Goal: Task Accomplishment & Management: Manage account settings

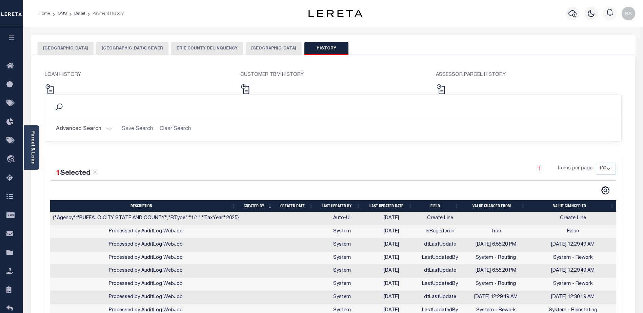
select select "100"
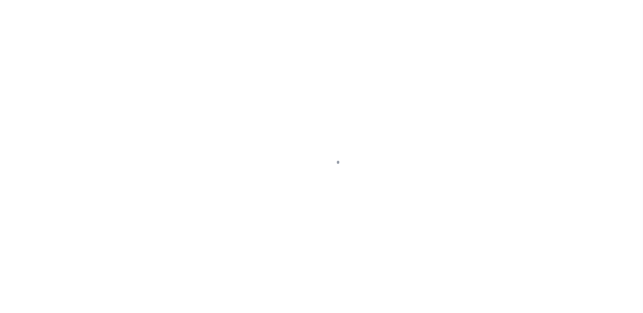
select select "14701"
select select "25067"
select select "10"
select select "Escrow"
select select
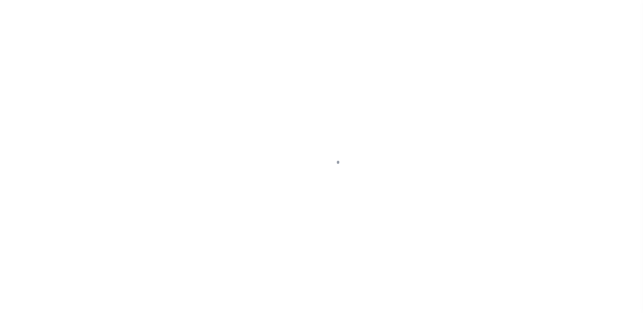
select select
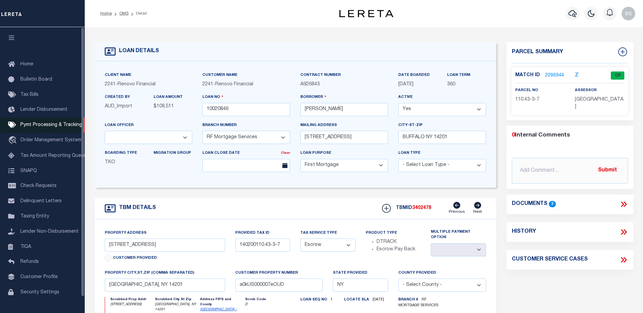
click at [33, 127] on span "Pymt Processing & Tracking" at bounding box center [51, 125] width 62 height 5
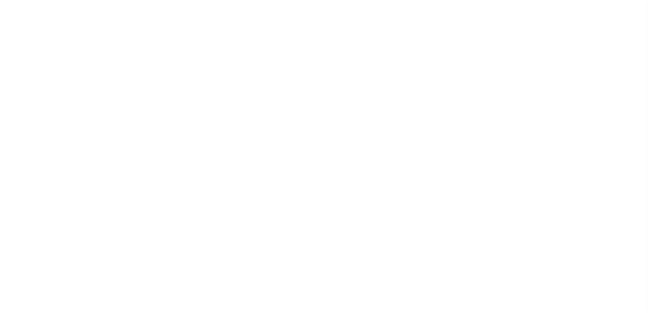
select select "1000"
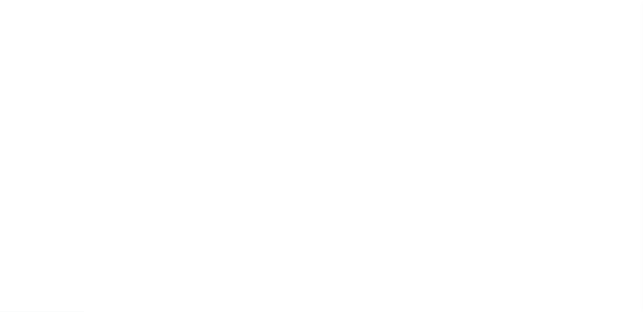
scroll to position [17, 0]
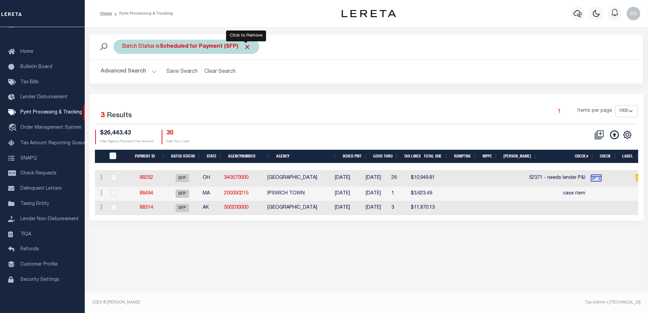
click at [245, 44] on span "Click to Remove" at bounding box center [247, 46] width 7 height 7
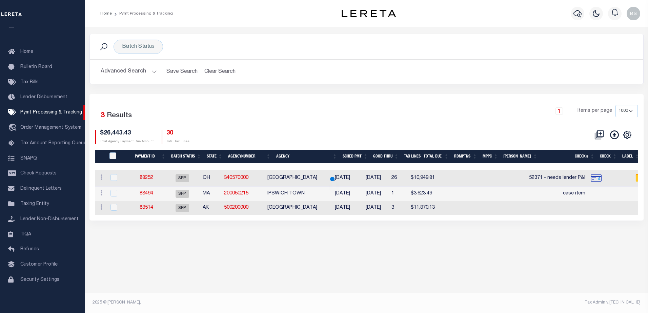
click at [154, 73] on button "Advanced Search" at bounding box center [129, 71] width 56 height 13
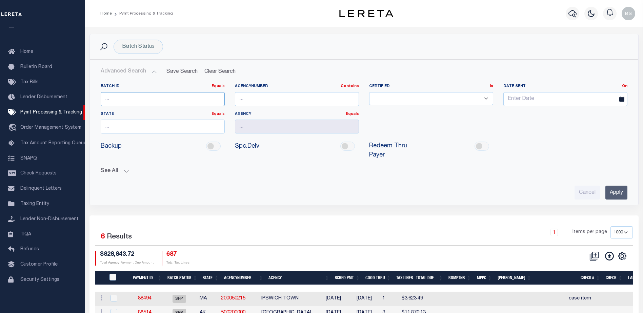
click at [124, 99] on input "number" at bounding box center [163, 99] width 124 height 14
type input "88191"
click at [617, 186] on input "Apply" at bounding box center [616, 193] width 22 height 14
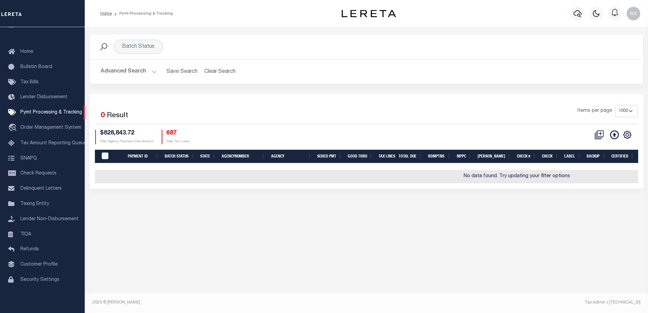
click at [150, 73] on button "Advanced Search" at bounding box center [129, 71] width 56 height 13
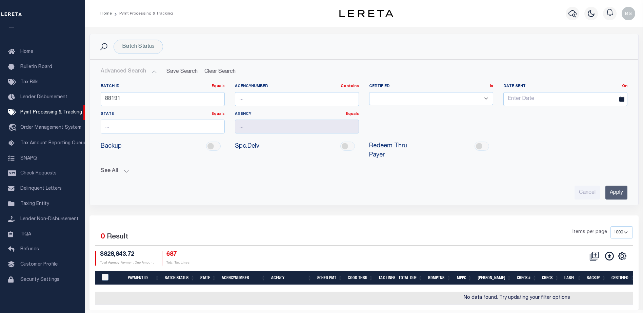
click at [614, 186] on input "Apply" at bounding box center [616, 193] width 22 height 14
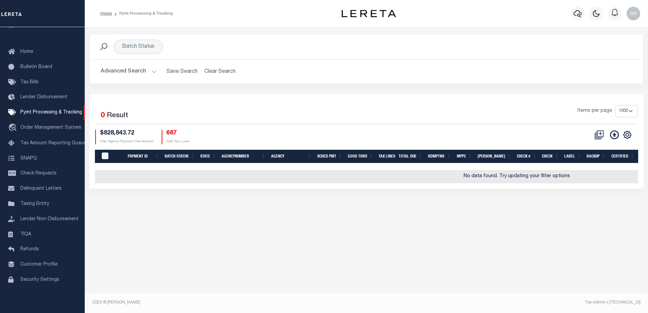
click at [152, 71] on button "Advanced Search" at bounding box center [129, 71] width 56 height 13
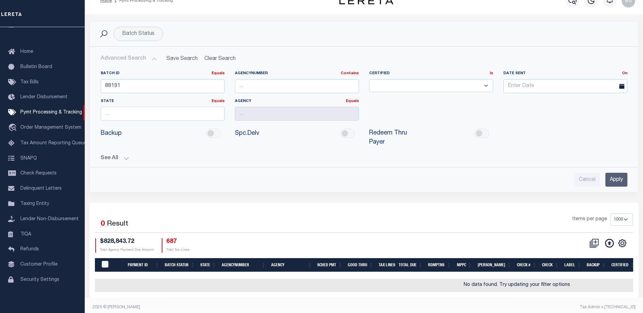
scroll to position [14, 0]
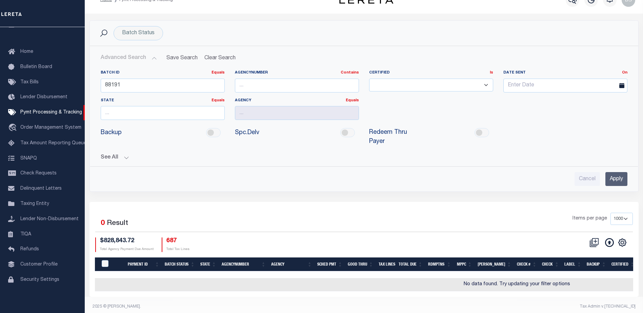
click at [127, 155] on button "See All" at bounding box center [364, 158] width 527 height 6
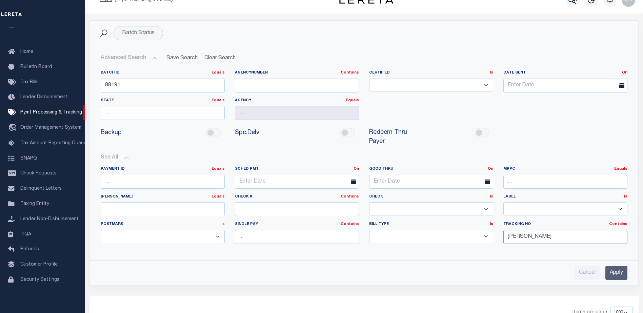
click at [561, 230] on input "Barbara" at bounding box center [565, 237] width 124 height 14
type input "B"
click at [611, 266] on input "Apply" at bounding box center [616, 273] width 22 height 14
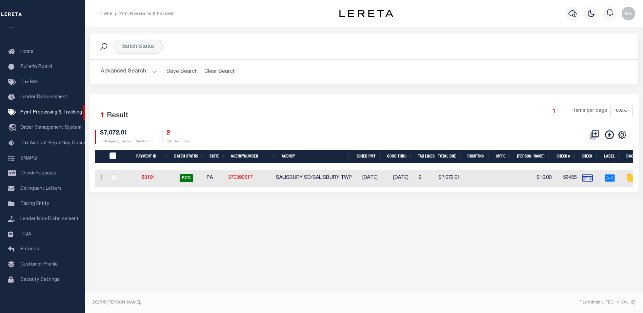
scroll to position [0, 0]
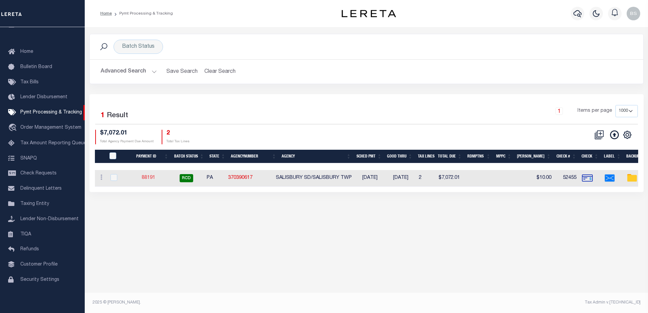
click at [153, 179] on link "88191" at bounding box center [149, 178] width 14 height 5
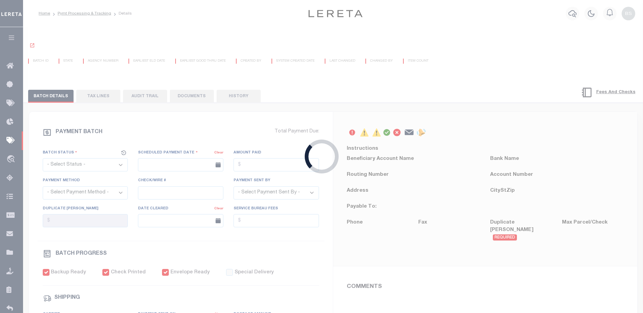
select select "RCD"
type input "08/14/2025"
type input "$7,072.01"
select select "CHK"
type input "52455"
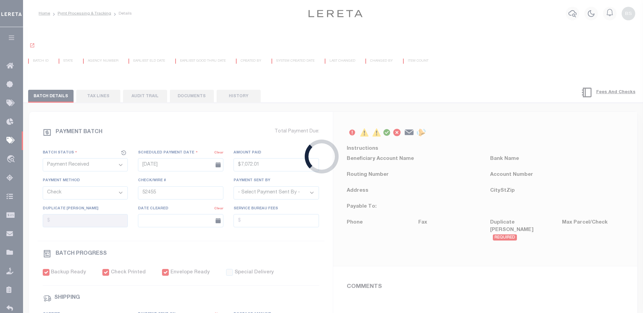
select select "Little, Audria"
type input "$20"
checkbox input "true"
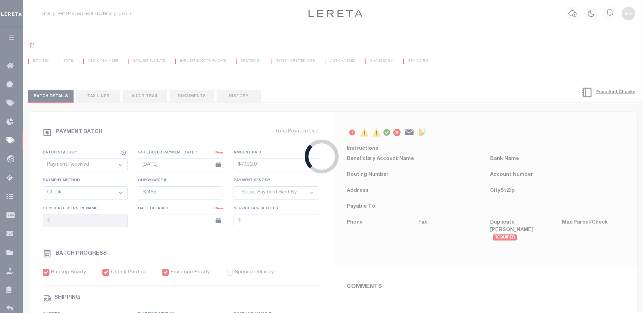
select select "FDX"
type input "08/15/2025"
type input "883608429094"
type input "T.TRASCA"
type input "08/18/2025"
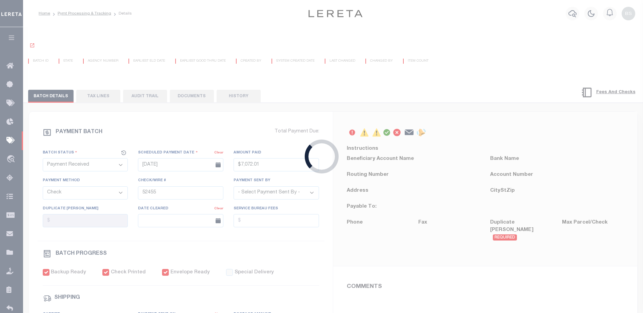
type input "1"
radio input "true"
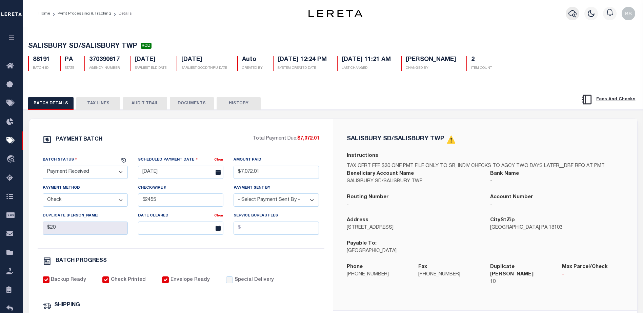
click at [575, 13] on icon "button" at bounding box center [572, 13] width 8 height 7
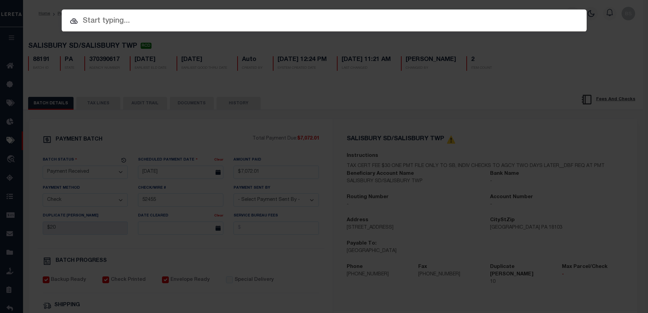
click at [88, 19] on input "text" at bounding box center [324, 21] width 525 height 12
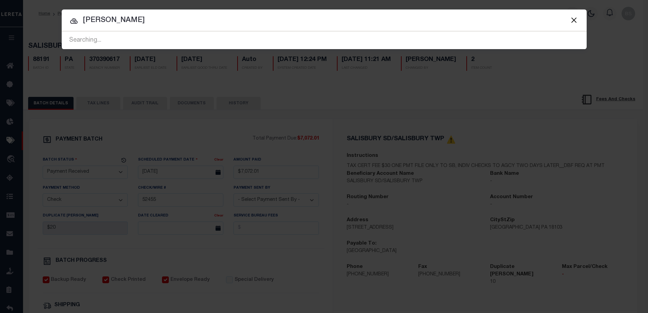
type input "Fitzsimons Gina"
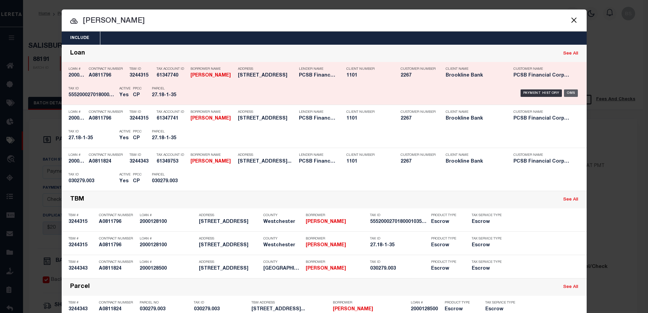
click at [568, 94] on div "OMS" at bounding box center [571, 92] width 14 height 7
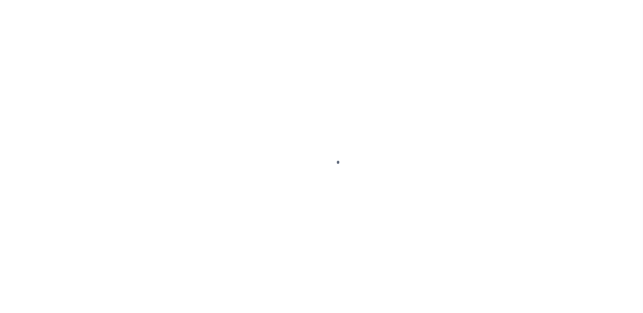
select select "Escrow"
type input "[STREET_ADDRESS]"
type input "55520002701800010350000000"
type input "KATONAH NY 10536"
type input "14346"
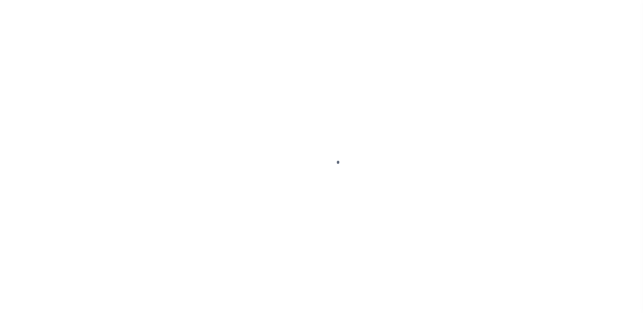
type input "NY"
select select
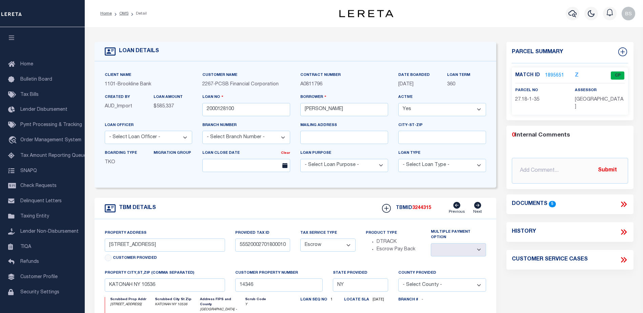
click at [556, 74] on link "1895651" at bounding box center [554, 75] width 19 height 7
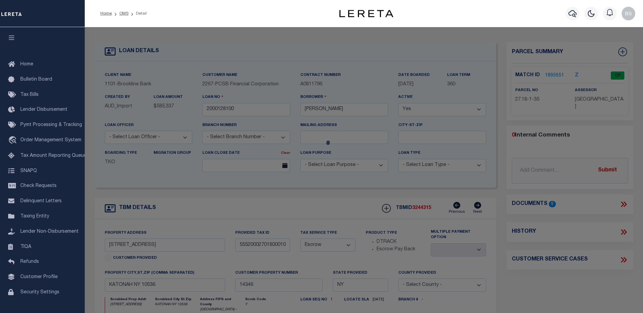
checkbox input "false"
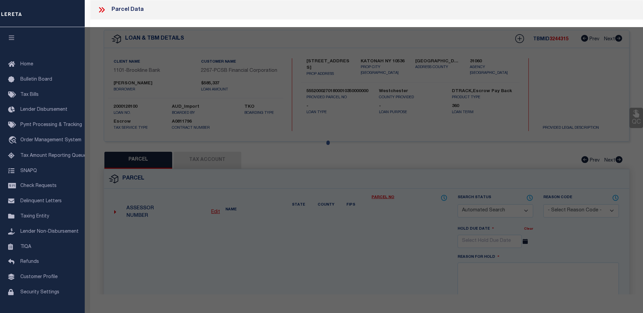
select select "CP"
type input "FITZSIMONS, TERENCE & GINA"
select select
type input "19 MANOR LN"
type input "KATONAH NY 10536"
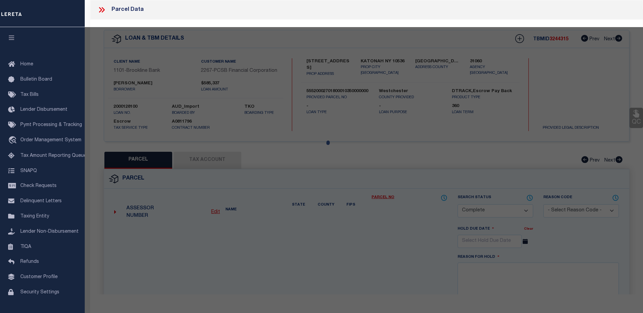
type textarea "ACRES: 1.91"
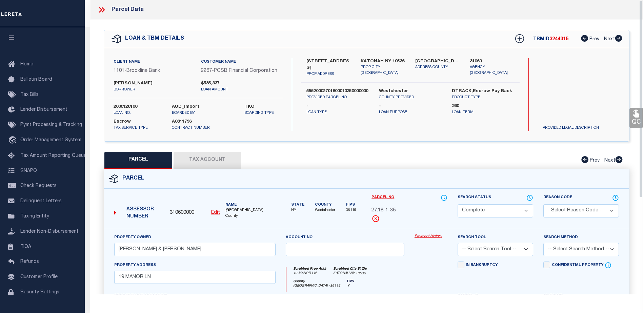
click at [424, 240] on link "Payment History" at bounding box center [430, 237] width 33 height 6
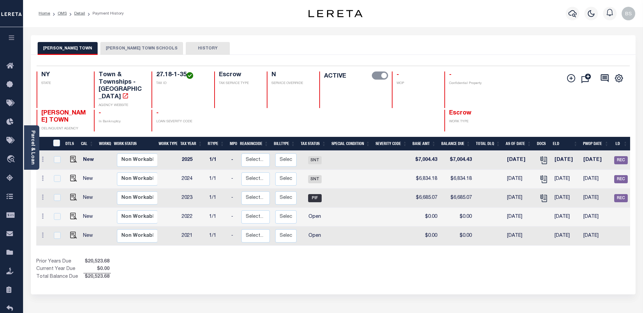
click at [122, 46] on button "SOMERS TOWN SCHOOLS" at bounding box center [141, 48] width 83 height 13
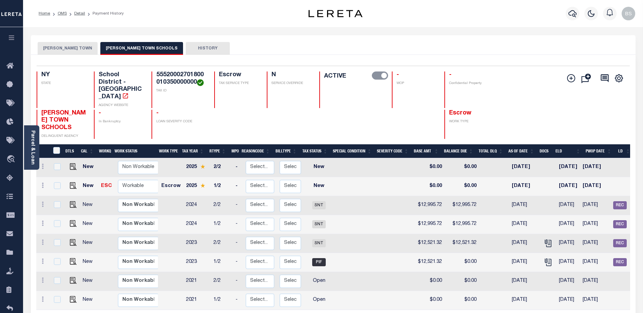
click at [56, 47] on button "SOMERS TOWN" at bounding box center [68, 48] width 60 height 13
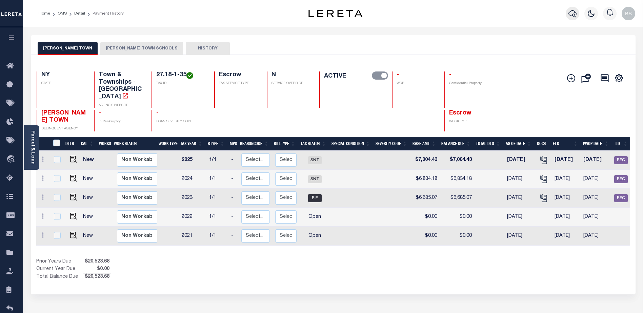
click at [568, 15] on icon "button" at bounding box center [572, 13] width 8 height 8
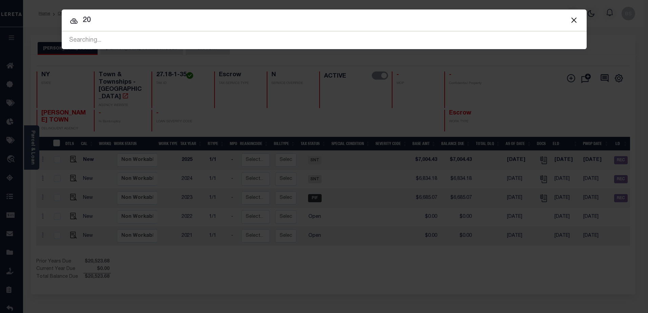
type input "2"
type input "G"
type input "Fitzsimons Gina"
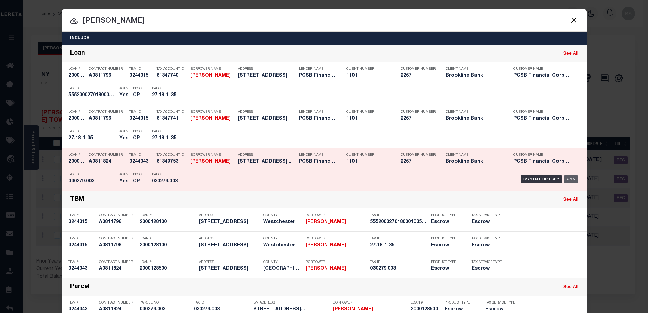
click at [570, 182] on div "OMS" at bounding box center [571, 179] width 14 height 7
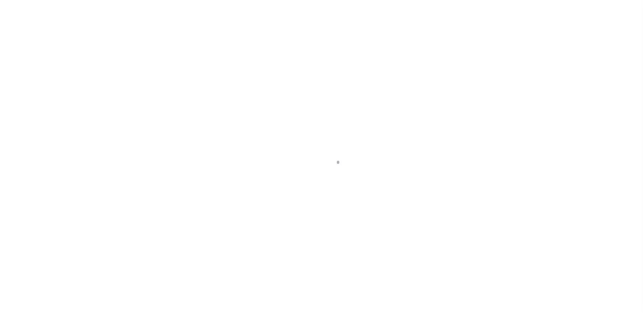
select select "Escrow"
type input "[STREET_ADDRESS]"
type input "030279003"
select select
type input "LUDLOW VT 05149"
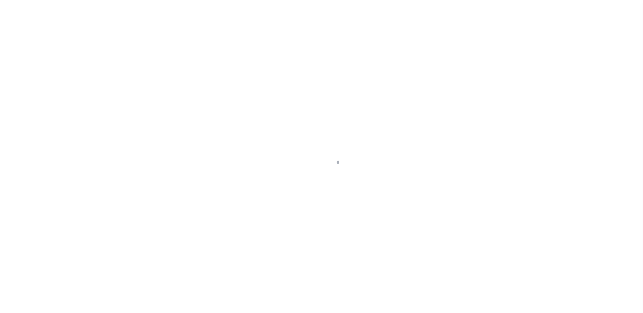
type input "14635"
type input "VT"
select select
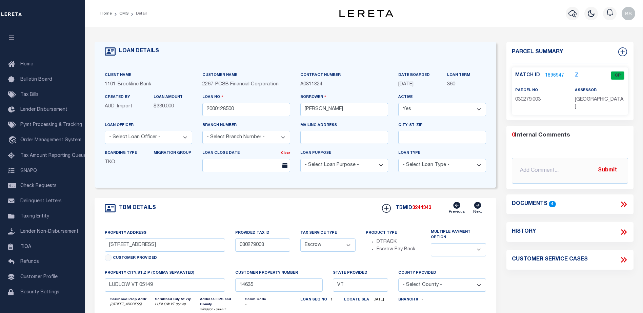
click at [554, 72] on link "1896947" at bounding box center [554, 75] width 19 height 7
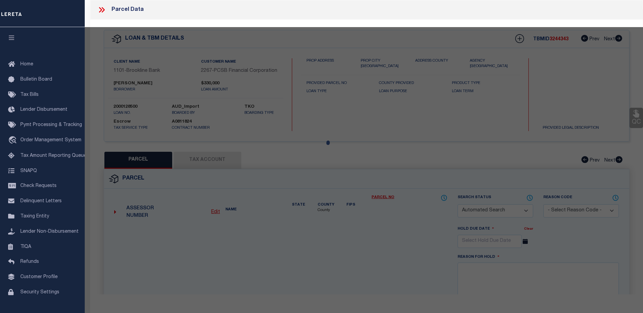
checkbox input "false"
select select "CP"
type input "[PERSON_NAME]"
select select
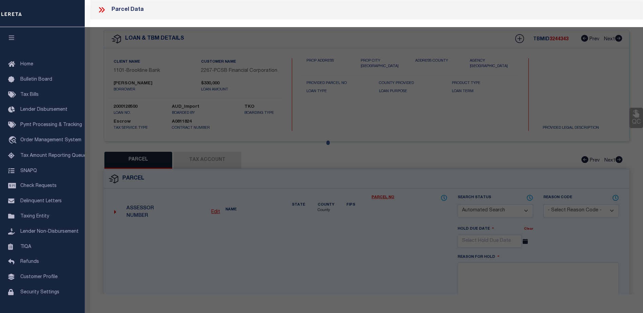
type input "[STREET_ADDRESS]"
checkbox input "false"
type input "LUDLOW VT 05149"
type textarea "UNIT M103"
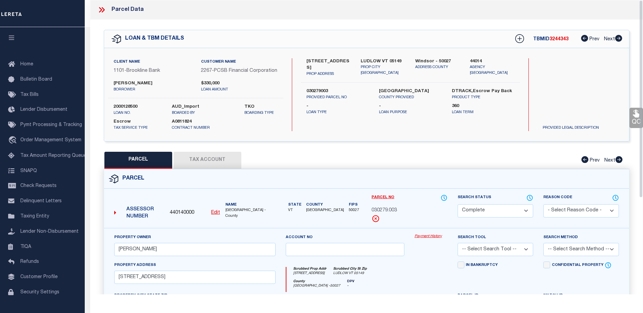
click at [419, 240] on link "Payment History" at bounding box center [430, 237] width 33 height 6
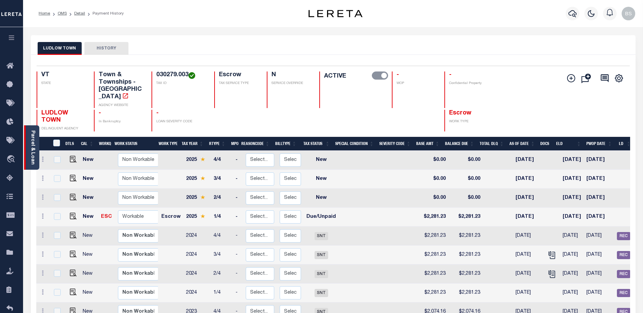
click at [29, 138] on div "Parcel & Loan" at bounding box center [31, 147] width 15 height 44
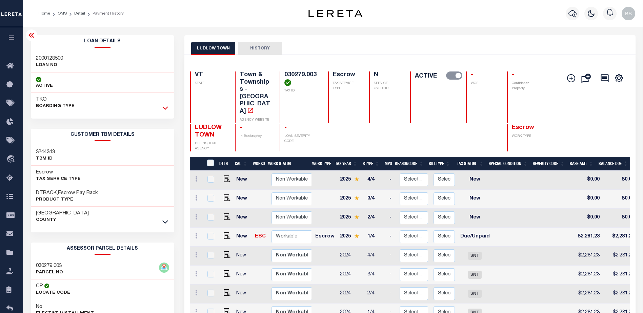
click at [166, 107] on icon at bounding box center [165, 107] width 6 height 7
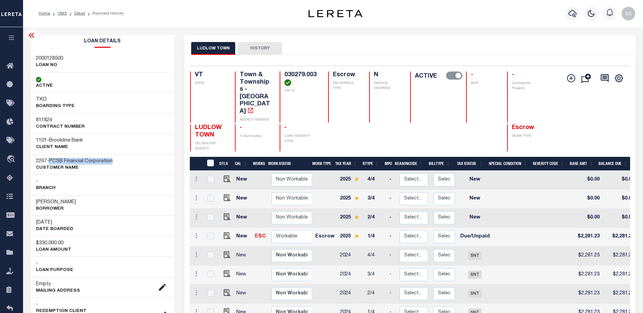
drag, startPoint x: 52, startPoint y: 160, endPoint x: 130, endPoint y: 163, distance: 78.3
click at [130, 163] on div "2267 - PCSB Financial Corporation CUSTOMER Name" at bounding box center [103, 164] width 144 height 21
copy span "PCSB Financial Corporation"
click at [147, 108] on div "TKO BOARDING TYPE" at bounding box center [103, 103] width 144 height 20
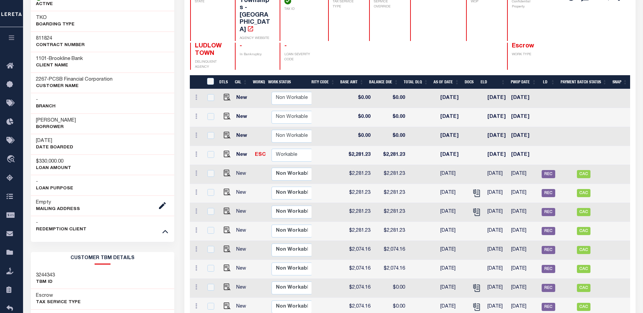
scroll to position [40, 0]
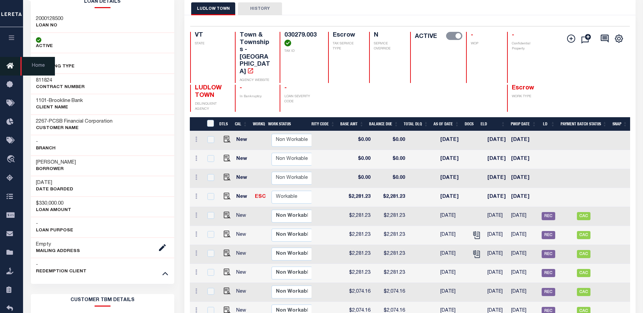
click at [10, 67] on icon at bounding box center [11, 66] width 11 height 8
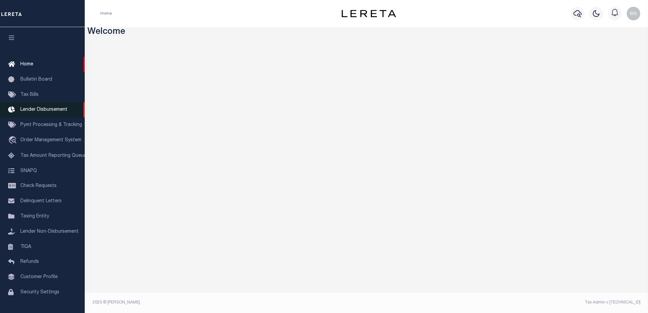
click at [40, 108] on span "Lender Disbursement" at bounding box center [43, 109] width 47 height 5
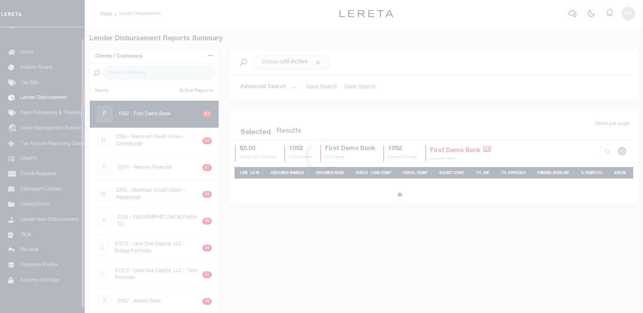
scroll to position [12, 0]
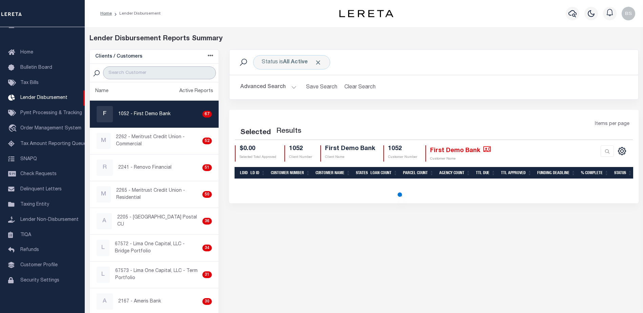
click at [130, 76] on input "search" at bounding box center [159, 72] width 113 height 13
paste input "PCSB Financial Corporation"
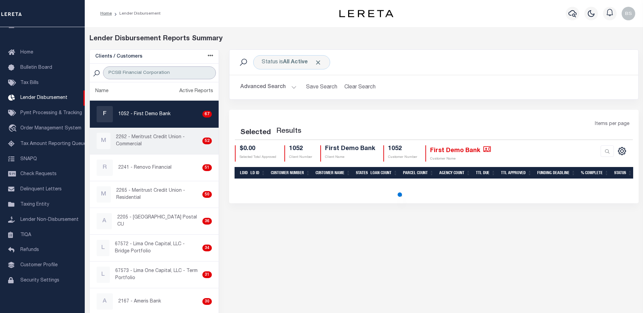
type input "PCSB Financial Corporation"
select select "200"
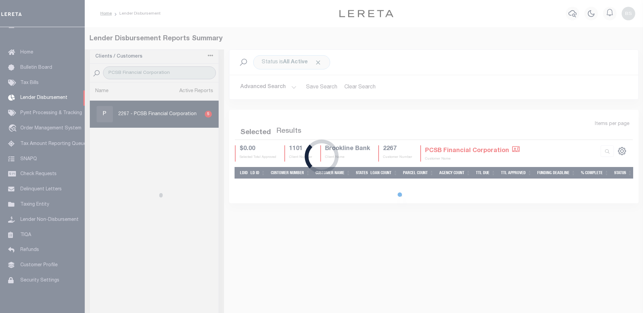
select select "200"
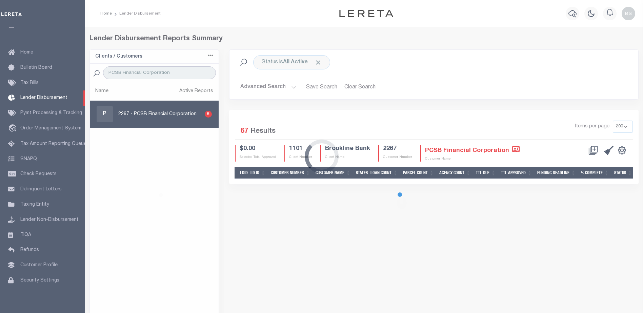
select select "200"
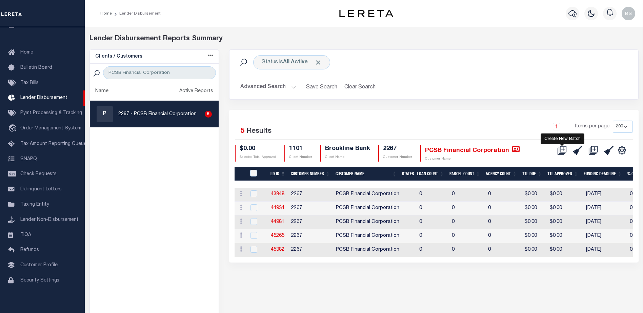
click at [563, 151] on icon "" at bounding box center [561, 150] width 9 height 9
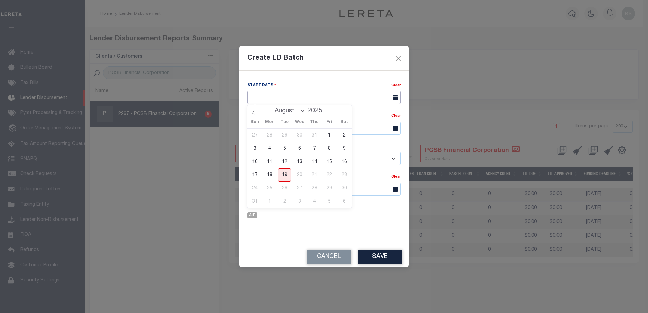
click at [311, 92] on input "text" at bounding box center [323, 97] width 153 height 13
click at [282, 172] on span "19" at bounding box center [284, 174] width 13 height 13
type input "08/19/2025"
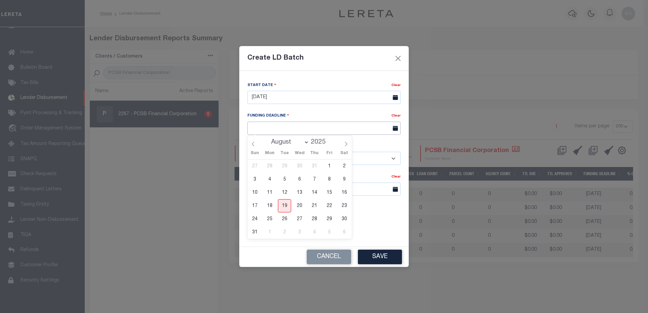
click at [336, 128] on input "text" at bounding box center [323, 128] width 153 height 13
click at [329, 203] on span "22" at bounding box center [329, 205] width 13 height 13
type input "08/22/25"
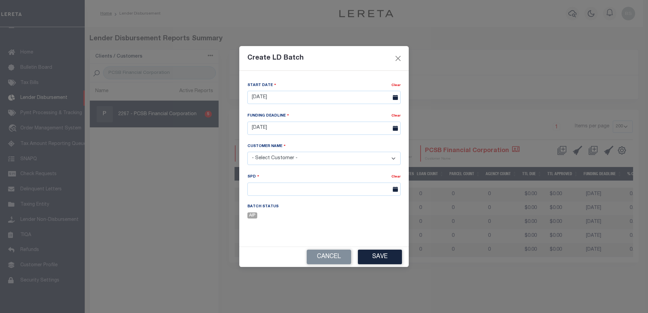
click at [288, 159] on select "- Select Customer - Accumatch - Refunds All In Credit Union Amarillo National B…" at bounding box center [323, 158] width 153 height 13
select select "2267"
click at [247, 152] on select "- Select Customer - Accumatch - Refunds All In Credit Union Amarillo National B…" at bounding box center [323, 158] width 153 height 13
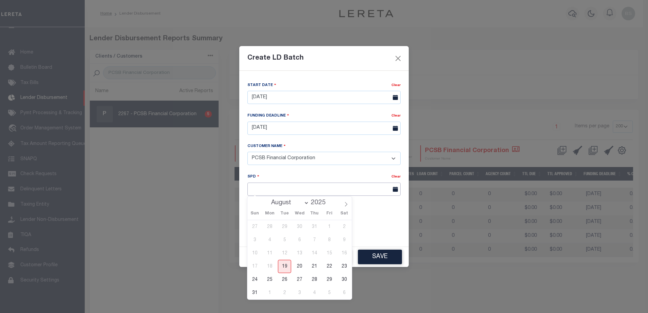
click at [366, 189] on input "text" at bounding box center [323, 189] width 153 height 13
drag, startPoint x: 331, startPoint y: 266, endPoint x: 339, endPoint y: 229, distance: 37.8
click at [331, 266] on span "22" at bounding box center [329, 266] width 13 height 13
type input "08/22/2025"
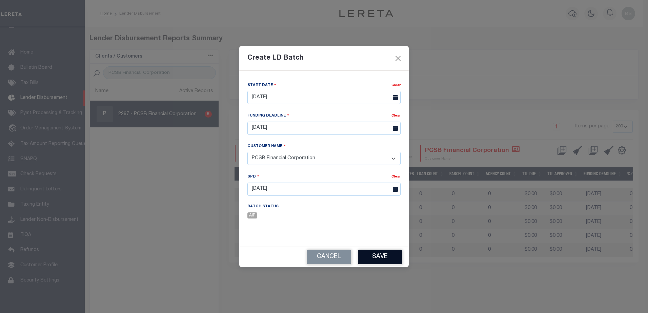
click at [377, 256] on button "Save" at bounding box center [380, 257] width 44 height 15
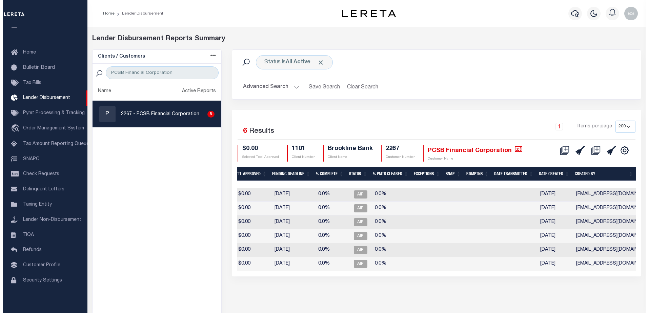
scroll to position [0, 0]
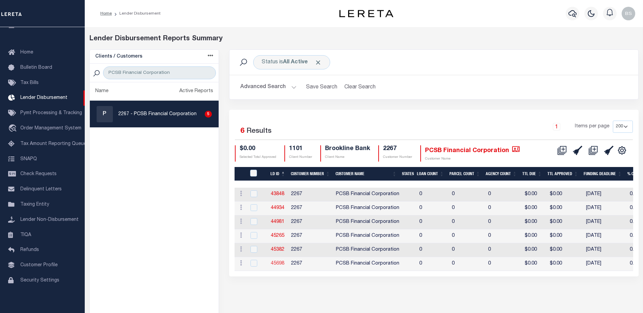
click at [278, 261] on link "45698" at bounding box center [278, 263] width 14 height 5
checkbox input "true"
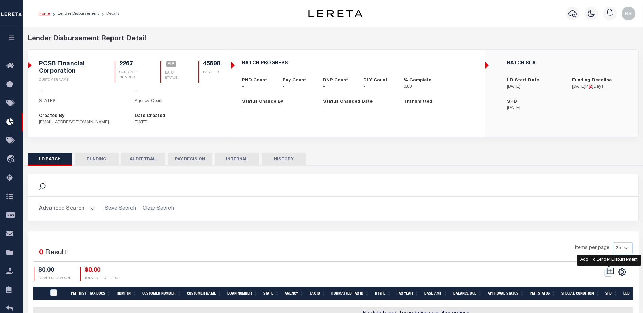
click at [613, 268] on icon at bounding box center [608, 271] width 9 height 9
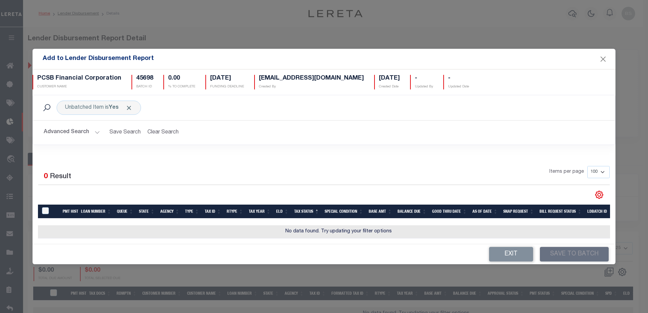
click at [97, 131] on button "Advanced Search" at bounding box center [72, 132] width 56 height 13
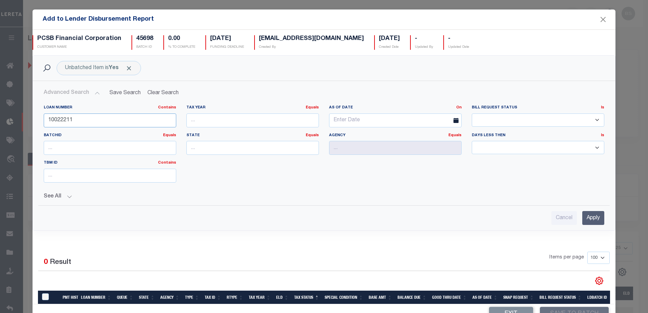
click at [114, 114] on input "10022211" at bounding box center [110, 121] width 133 height 14
type input "1"
type input "2000128500"
click at [590, 216] on input "Apply" at bounding box center [593, 218] width 22 height 14
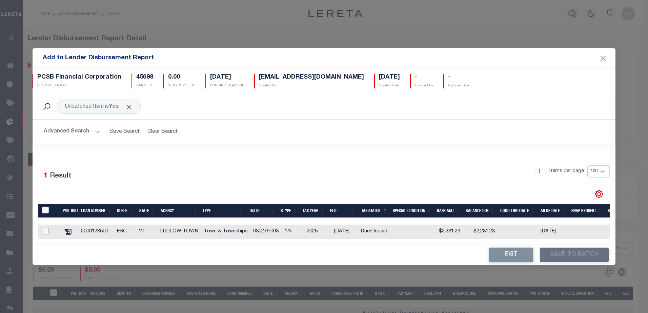
click at [45, 228] on input "checkbox" at bounding box center [45, 231] width 7 height 7
checkbox input "true"
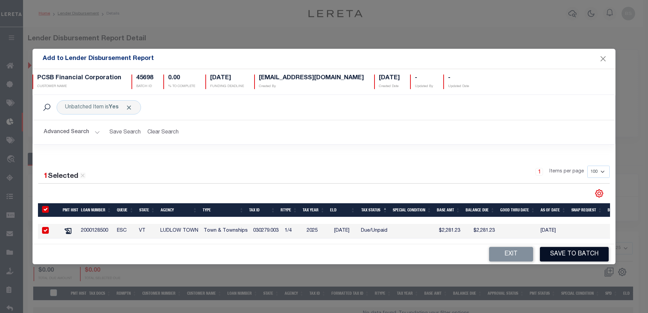
click at [583, 256] on button "Save to Batch" at bounding box center [574, 254] width 69 height 15
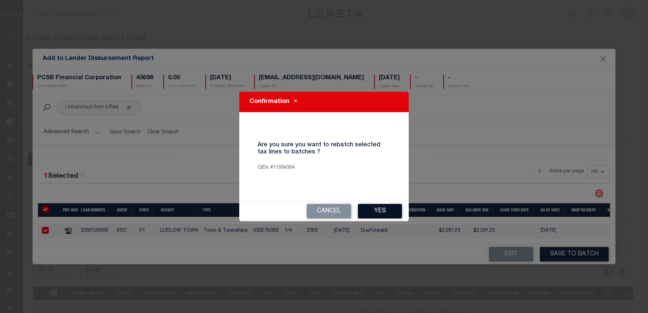
click at [367, 206] on button "Yes" at bounding box center [380, 211] width 44 height 15
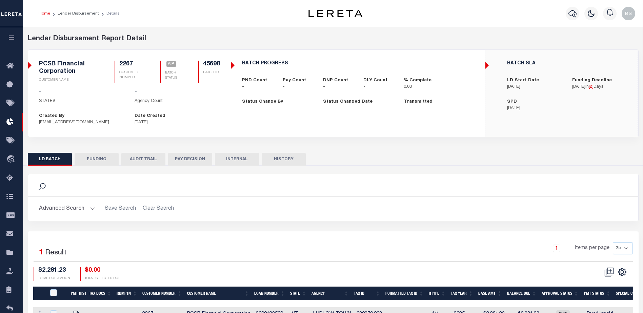
click at [476, 193] on div "Search" at bounding box center [333, 185] width 610 height 22
click at [573, 13] on icon "button" at bounding box center [572, 13] width 8 height 8
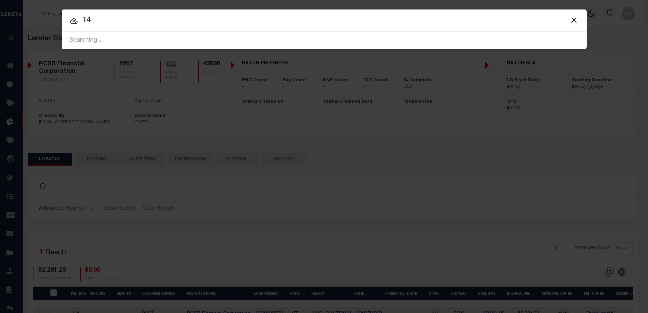
type input "1"
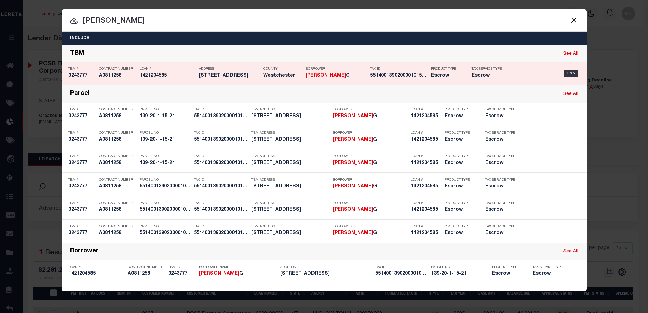
click at [566, 56] on link "See All" at bounding box center [570, 54] width 15 height 4
type input "Forgione Anthony"
click at [573, 72] on div "OMS" at bounding box center [571, 73] width 14 height 7
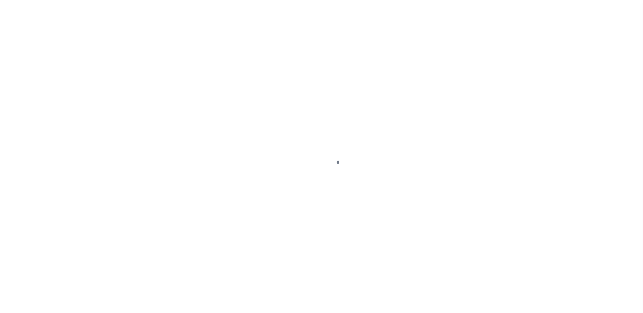
select select "Escrow"
type input "[STREET_ADDRESS]"
type input "55140013902000010150210000"
type input "RYE NY 10580"
type input "11818"
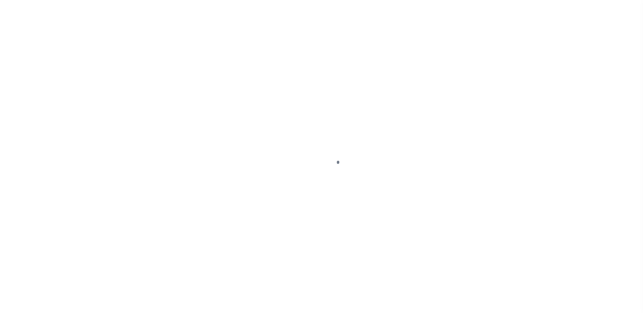
type input "NY"
select select
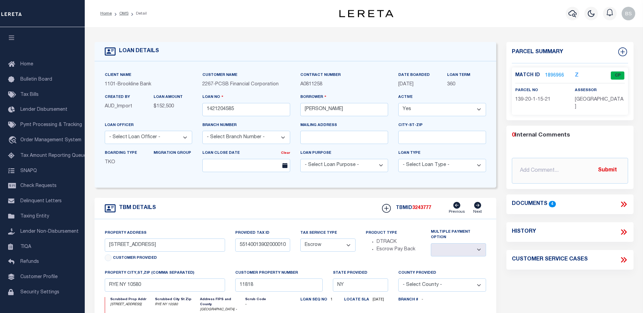
click at [552, 73] on link "1896966" at bounding box center [554, 75] width 19 height 7
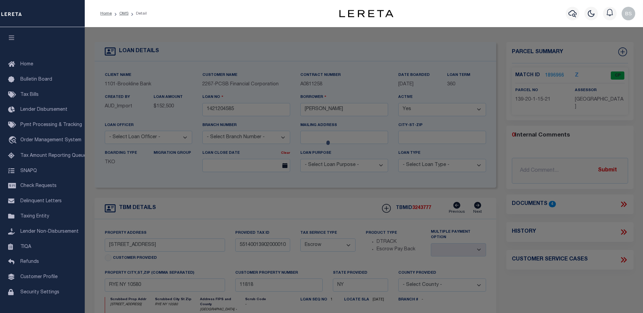
checkbox input "false"
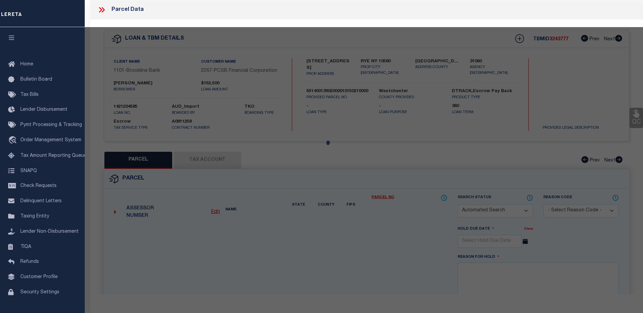
select select "CP"
type input "FORGIONE ANTHONY G"
select select "AGF"
select select
type input "44K COTTAGE ST"
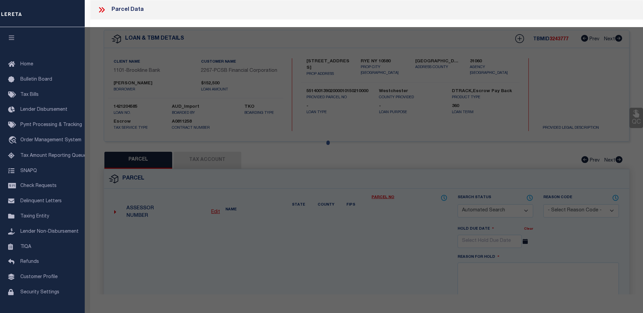
checkbox input "false"
type input "RYE NY 10580"
type textarea "Acreage = 0.59"
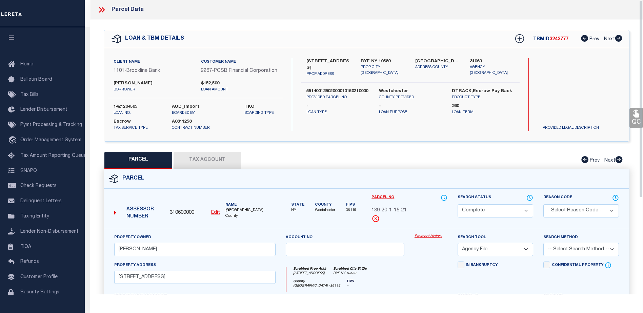
click at [434, 240] on link "Payment History" at bounding box center [430, 237] width 33 height 6
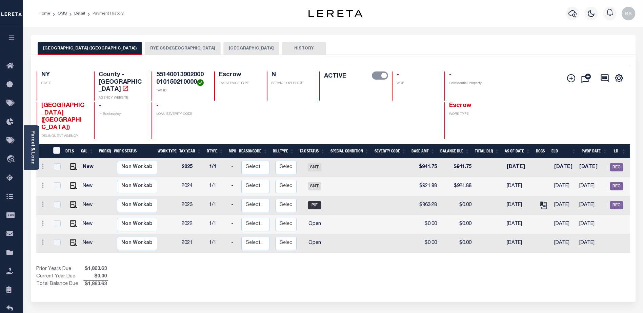
click at [155, 46] on button "RYE CSD/RYE CITY" at bounding box center [183, 48] width 76 height 13
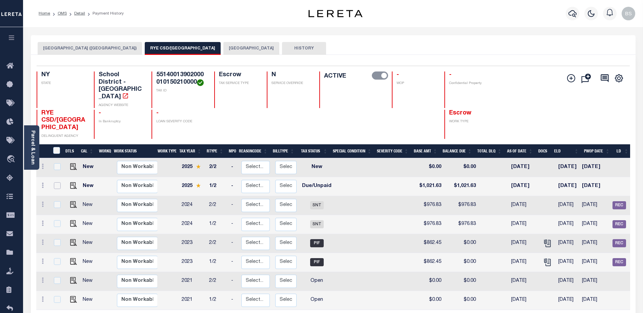
click at [55, 182] on input "checkbox" at bounding box center [57, 185] width 7 height 7
checkbox input "true"
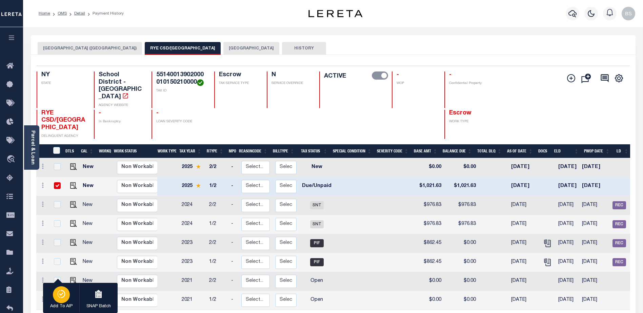
click at [64, 295] on icon "button" at bounding box center [63, 294] width 4 height 8
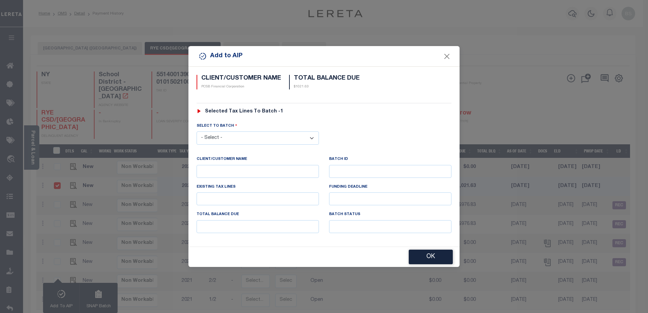
click at [311, 138] on select "- Select - 43848 44934 44981 45265 45382 45698" at bounding box center [258, 137] width 122 height 13
select select "45698"
click at [197, 131] on select "- Select - 43848 44934 44981 45265 45382 45698" at bounding box center [258, 137] width 122 height 13
click at [426, 257] on button "OK" at bounding box center [431, 257] width 44 height 15
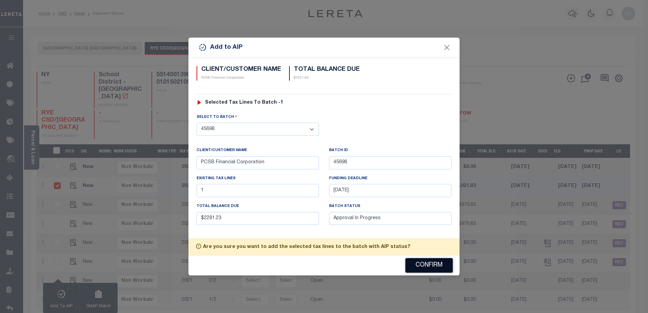
drag, startPoint x: 430, startPoint y: 266, endPoint x: 362, endPoint y: 144, distance: 138.8
click at [429, 264] on button "Confirm" at bounding box center [428, 265] width 47 height 15
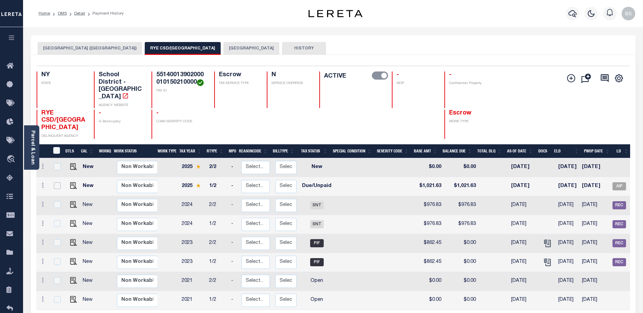
click at [58, 182] on input "checkbox" at bounding box center [57, 185] width 7 height 7
checkbox input "true"
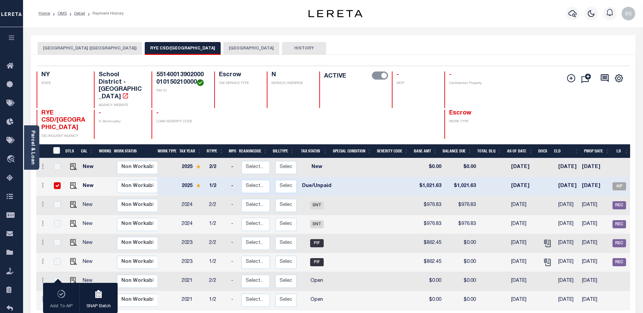
click at [223, 47] on button "RYE CITY" at bounding box center [251, 48] width 56 height 13
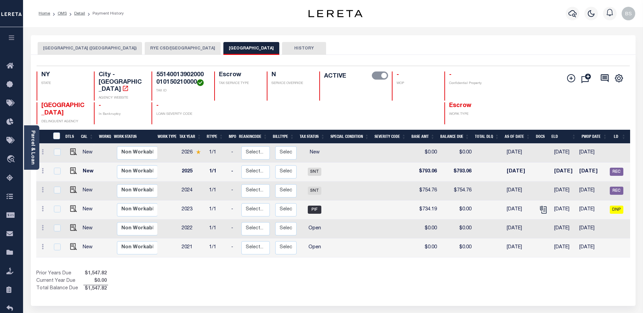
click at [162, 49] on button "RYE CSD/RYE CITY" at bounding box center [183, 48] width 76 height 13
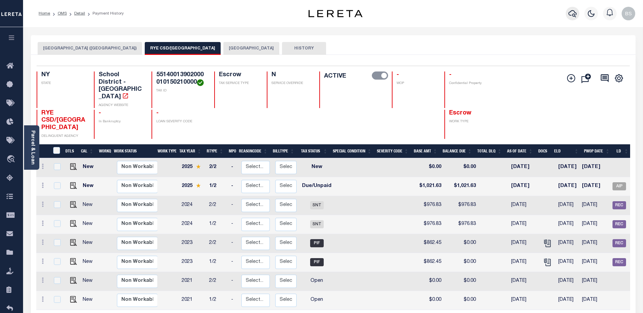
click at [572, 13] on icon "button" at bounding box center [572, 13] width 8 height 8
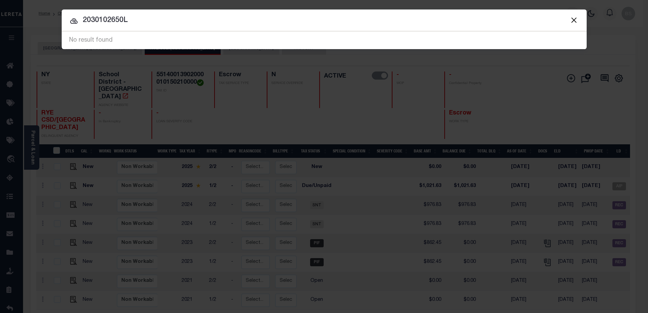
type input "2030102650"
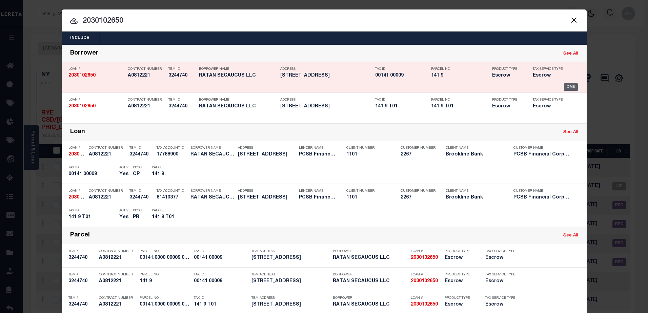
click at [572, 88] on div "OMS" at bounding box center [571, 86] width 14 height 7
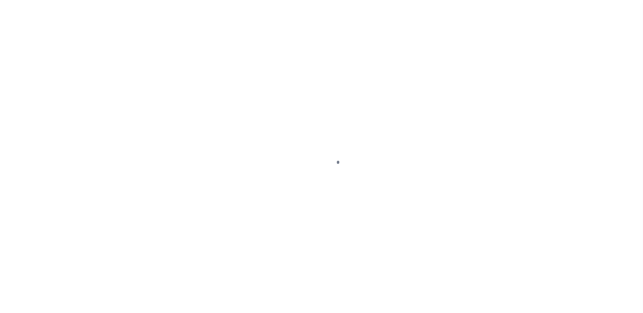
select select "Escrow"
type input "155 ROUTE 3"
type input "00141.0000 00009.0000"
select select
type input "SECAUCUS NJ 07094"
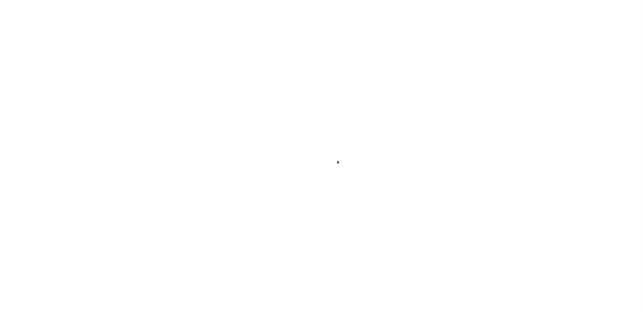
type input "14484"
type input "NJ"
select select
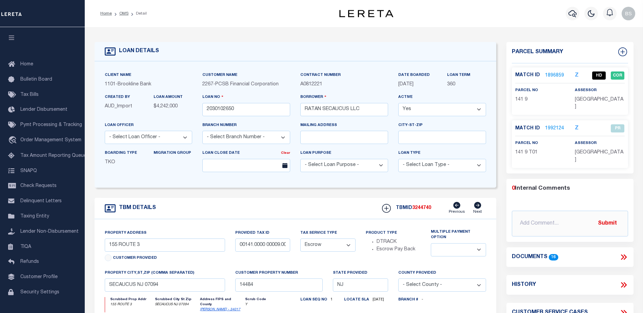
click at [551, 75] on link "1896859" at bounding box center [554, 75] width 19 height 7
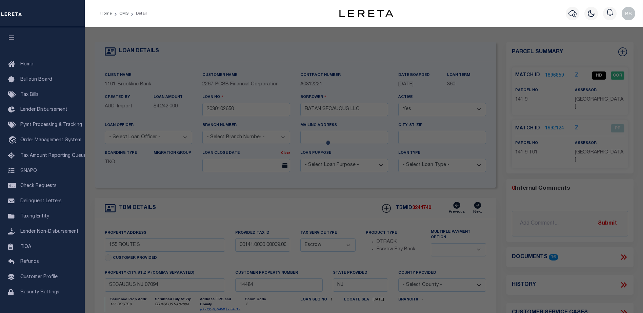
checkbox input "false"
select select "HD"
type input "RATAN SECAUCUS LLC"
select select "AGW"
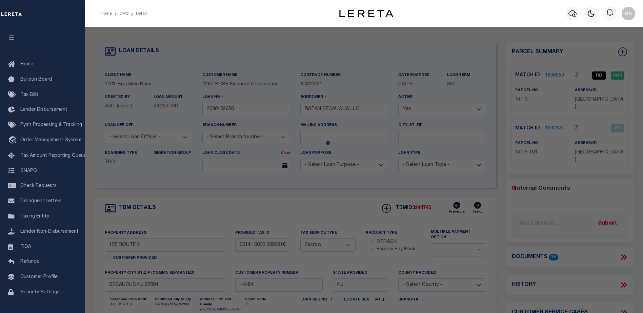
select select "LEG"
type input "825 ROUTE 3 EAST"
checkbox input "false"
type input "SECAUCUS NJ 07094"
type textarea "Land Desc: 42 ACRES QUALIFIER "HM" APPLIED BY ASSESSOR. COLLECTOR ACCEPTS TAX I…"
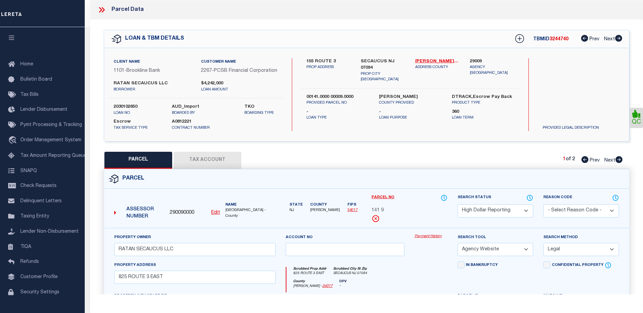
click at [423, 240] on link "Payment History" at bounding box center [430, 237] width 33 height 6
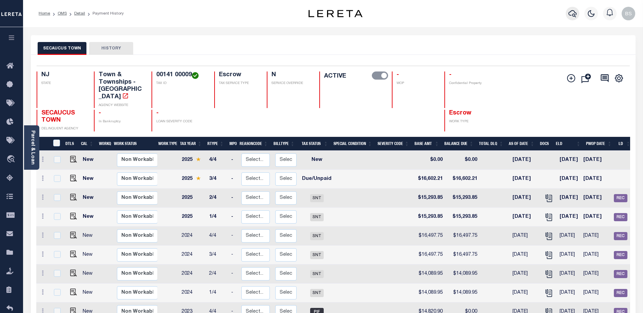
click at [572, 13] on icon "button" at bounding box center [572, 13] width 8 height 8
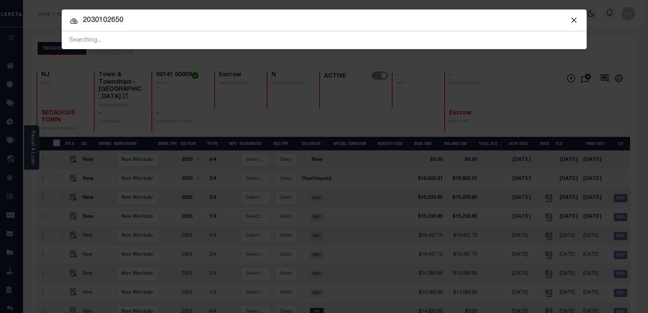
type input "2030102650"
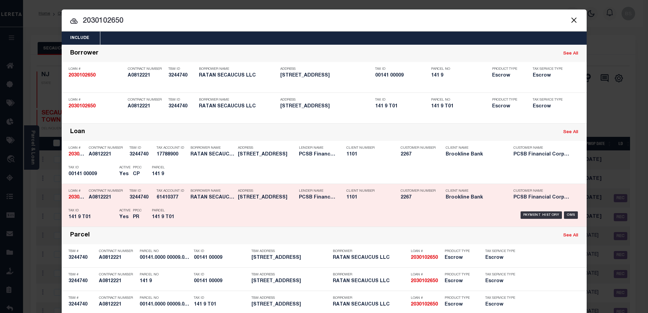
scroll to position [35, 0]
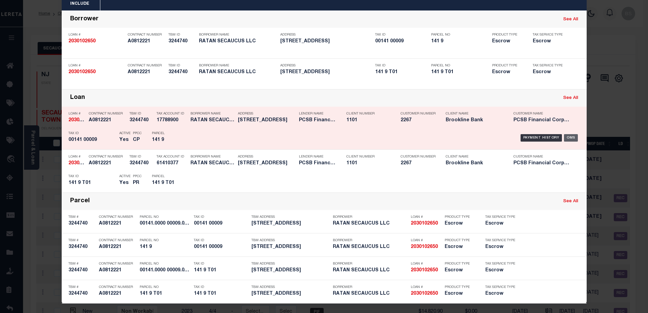
click at [571, 135] on div "OMS" at bounding box center [571, 137] width 14 height 7
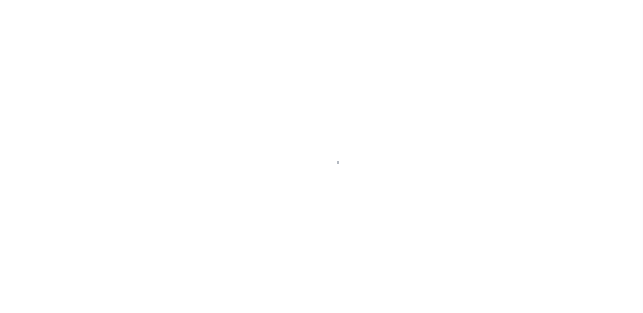
select select "Escrow"
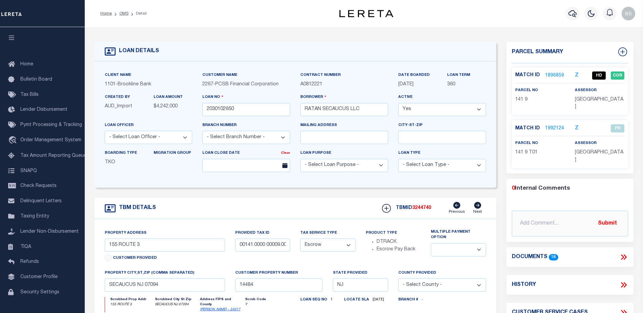
click at [552, 75] on link "1896859" at bounding box center [554, 75] width 19 height 7
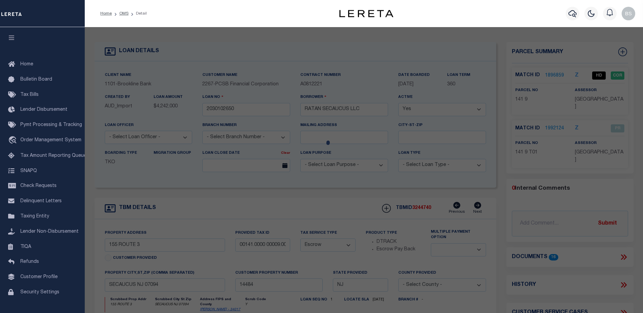
checkbox input "false"
select select "HD"
type input "RATAN SECAUCUS LLC"
select select "AGW"
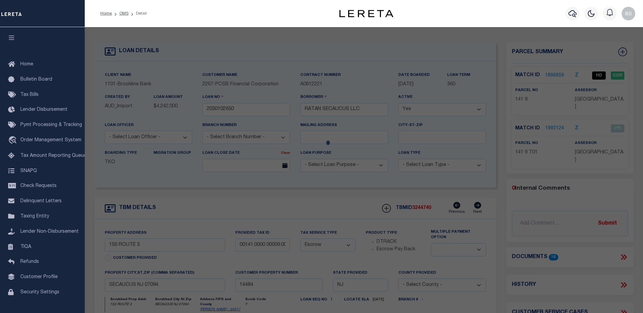
select select "LEG"
type input "825 ROUTE 3 EAST"
checkbox input "false"
type input "SECAUCUS NJ 07094"
type textarea "Land Desc: 42 ACRES QUALIFIER "HM" APPLIED BY ASSESSOR. COLLECTOR ACCEPTS TAX I…"
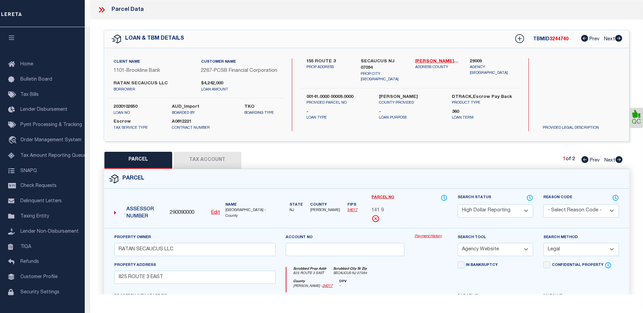
click at [428, 240] on link "Payment History" at bounding box center [430, 237] width 33 height 6
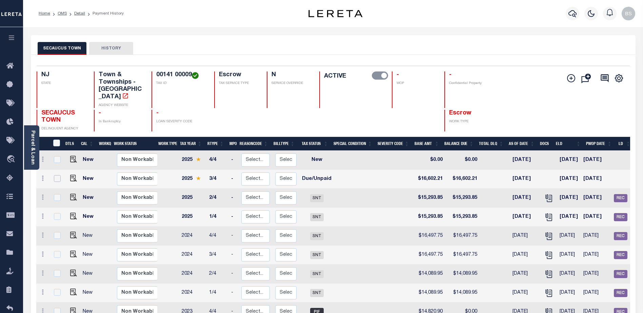
click at [56, 175] on input "checkbox" at bounding box center [57, 178] width 7 height 7
checkbox input "true"
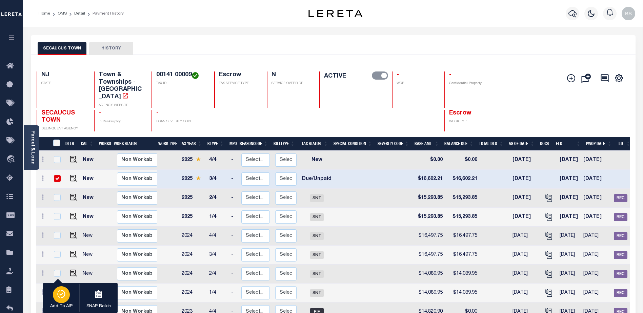
click at [62, 297] on icon "button" at bounding box center [61, 294] width 9 height 8
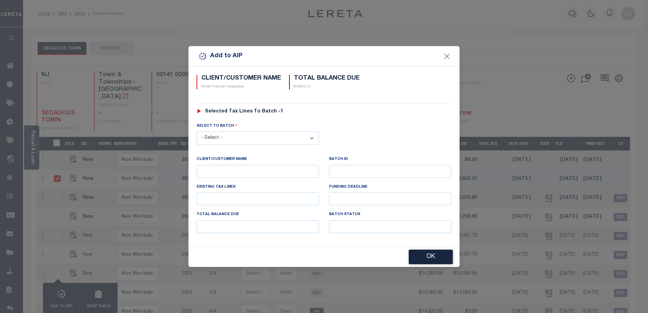
click at [262, 139] on select "- Select - 43848 44934 44981 45265 45382 45698" at bounding box center [258, 137] width 122 height 13
select select "45698"
click at [197, 131] on select "- Select - 43848 44934 44981 45265 45382 45698" at bounding box center [258, 137] width 122 height 13
click at [420, 256] on button "OK" at bounding box center [431, 257] width 44 height 15
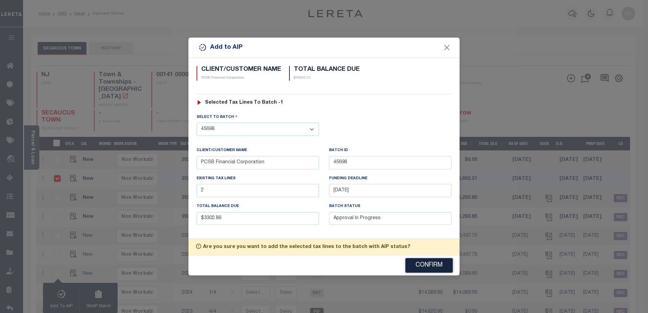
click at [418, 264] on button "Confirm" at bounding box center [428, 265] width 47 height 15
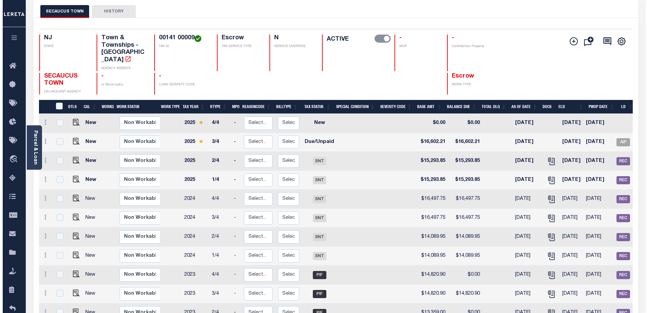
scroll to position [12, 0]
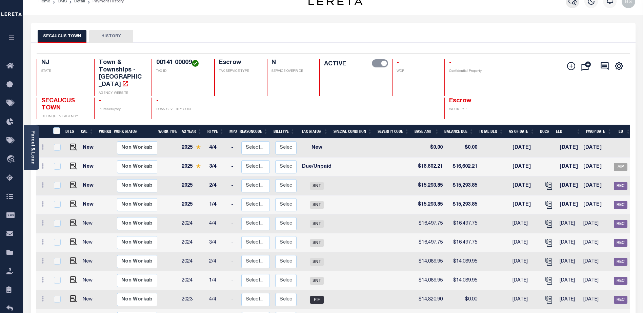
click at [573, 2] on icon "button" at bounding box center [572, 1] width 8 height 8
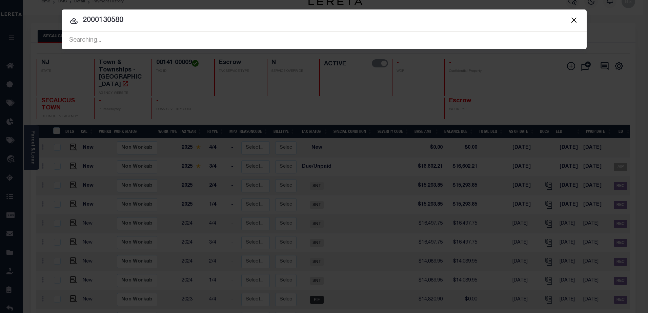
type input "2000130580"
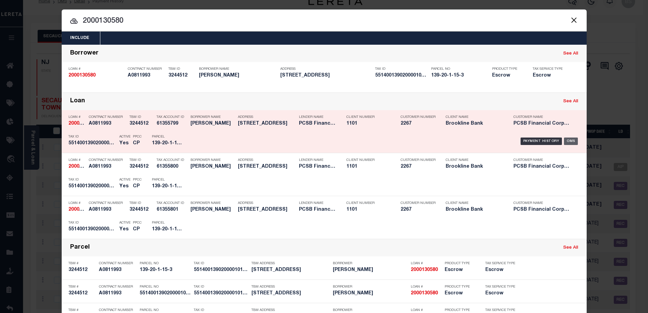
click at [571, 139] on div "OMS" at bounding box center [571, 141] width 14 height 7
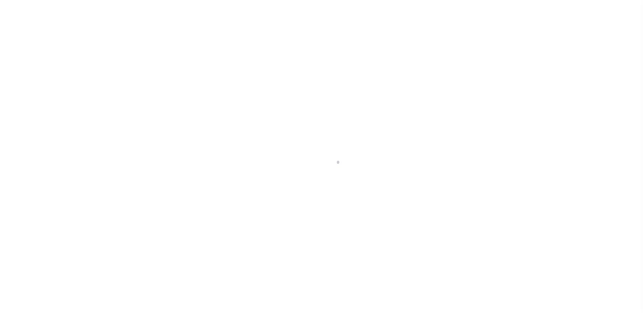
select select "Escrow"
select select
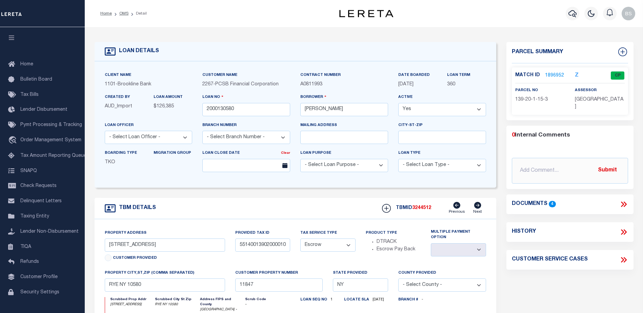
click at [548, 77] on link "1896952" at bounding box center [554, 75] width 19 height 7
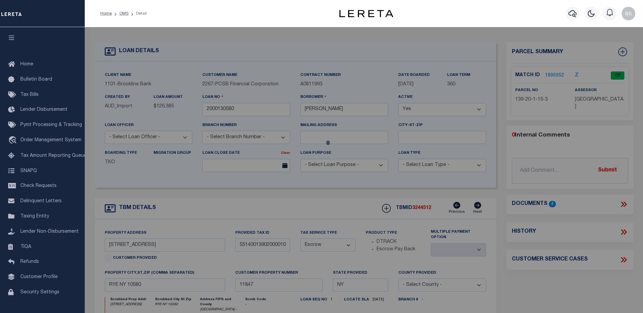
checkbox input "false"
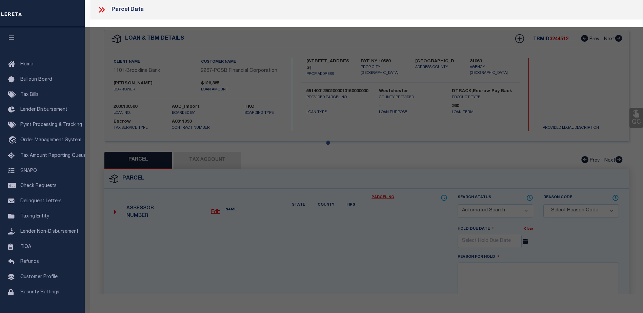
select select "CP"
type input "TARMAST,[PERSON_NAME], [PERSON_NAME]"
select select "AGF"
select select "ADD"
type input "[STREET_ADDRESS]"
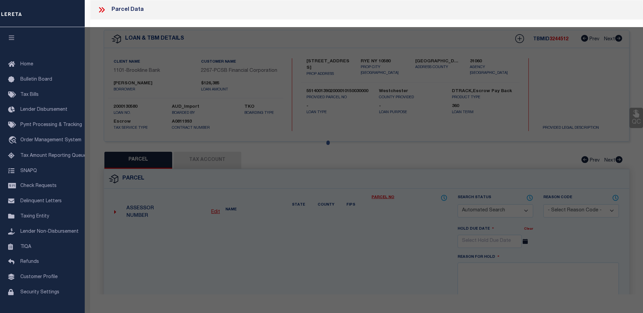
checkbox input "false"
type input "[GEOGRAPHIC_DATA] NY 10573"
type textarea "LOT:15.003 BLK:1 SEC:139.20 DIST:551400 CITY/MUNI/TWP:RYE SUBD:COTTAGE LANDINGS"
type textarea "Completed based on given document"
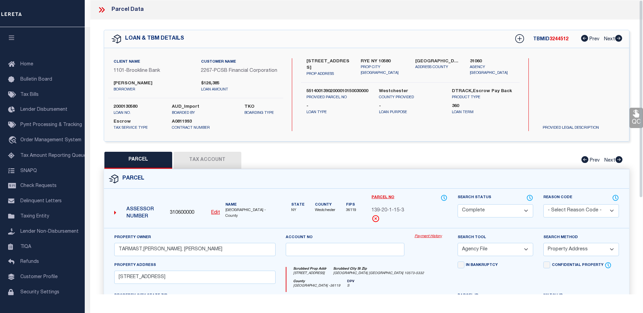
click at [426, 240] on link "Payment History" at bounding box center [430, 237] width 33 height 6
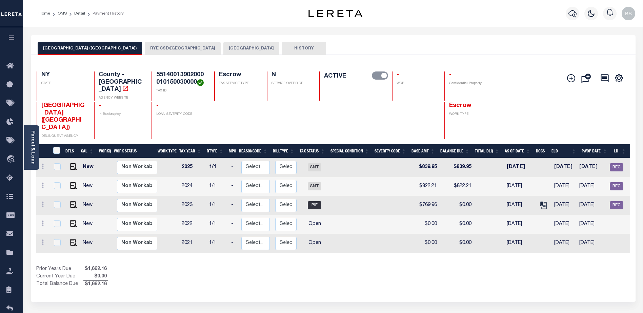
click at [159, 51] on button "RYE CSD/[GEOGRAPHIC_DATA]" at bounding box center [183, 48] width 76 height 13
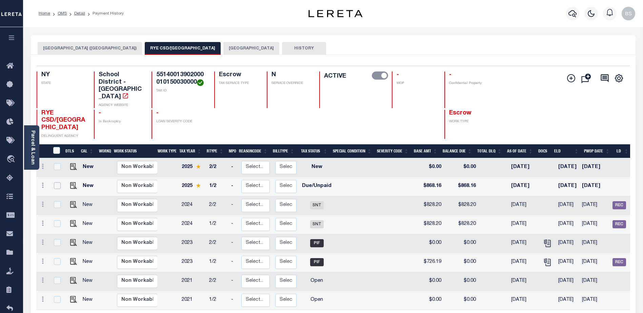
click at [57, 182] on input "checkbox" at bounding box center [57, 185] width 7 height 7
checkbox input "true"
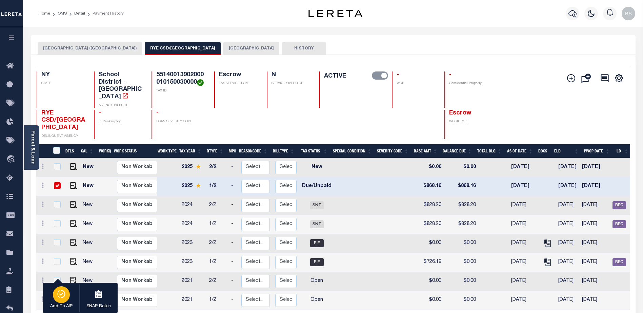
click at [60, 296] on icon "button" at bounding box center [61, 294] width 9 height 8
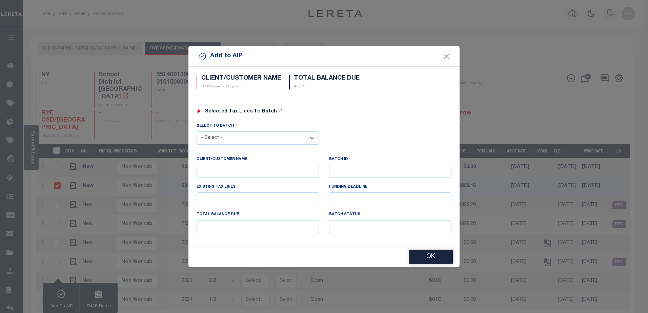
click at [289, 141] on select "- Select - 43848 44934 44981 45265 45382 45698" at bounding box center [258, 137] width 122 height 13
select select "45698"
click at [197, 131] on select "- Select - 43848 44934 44981 45265 45382 45698" at bounding box center [258, 137] width 122 height 13
click at [423, 256] on button "OK" at bounding box center [431, 257] width 44 height 15
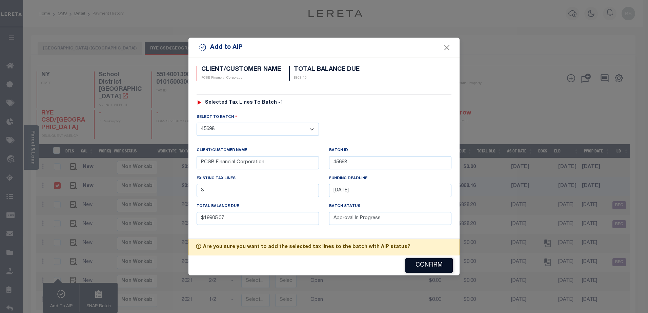
click at [418, 261] on button "Confirm" at bounding box center [428, 265] width 47 height 15
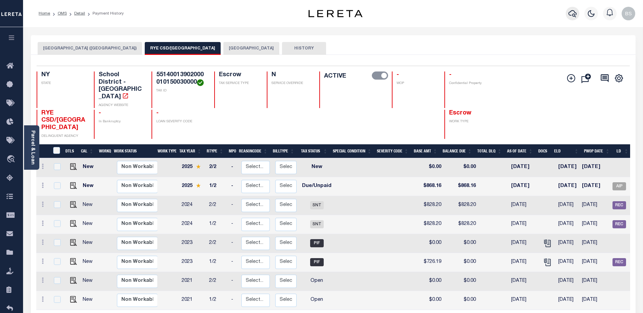
click at [573, 14] on icon "button" at bounding box center [572, 13] width 8 height 8
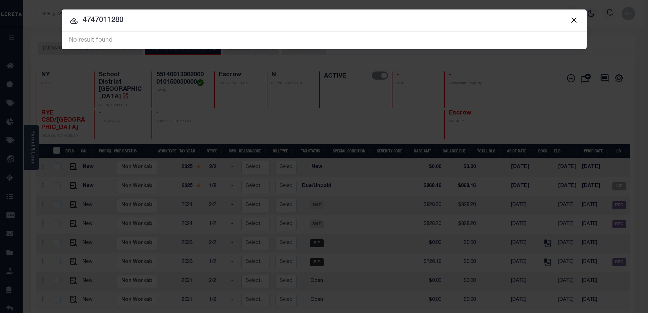
click at [137, 25] on input "4747011280" at bounding box center [324, 21] width 525 height 12
type input "4"
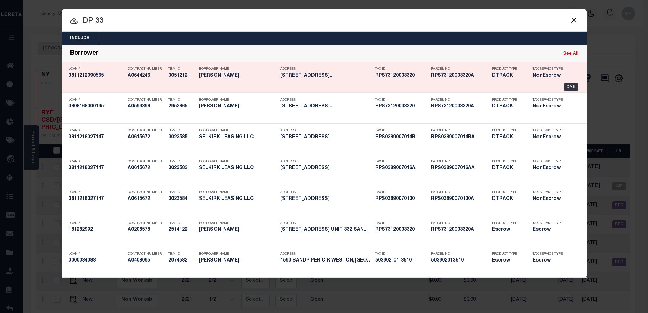
click at [574, 56] on link "See All" at bounding box center [570, 54] width 15 height 4
click at [569, 53] on link "See All" at bounding box center [570, 54] width 15 height 4
click at [569, 54] on link "See All" at bounding box center [570, 54] width 15 height 4
click at [566, 56] on link "See All" at bounding box center [570, 54] width 15 height 4
click at [569, 54] on link "See All" at bounding box center [570, 54] width 15 height 4
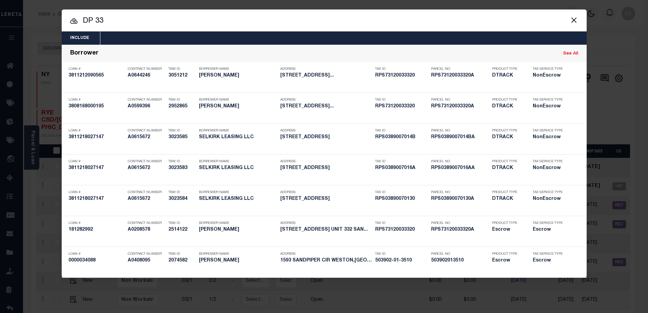
click at [123, 21] on input "DP 33" at bounding box center [324, 21] width 525 height 12
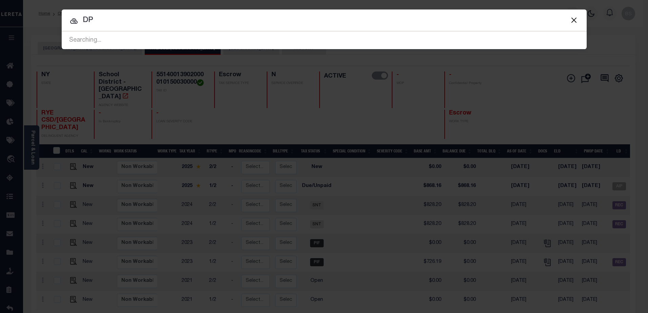
type input "D"
type input "6"
type input "4747010980"
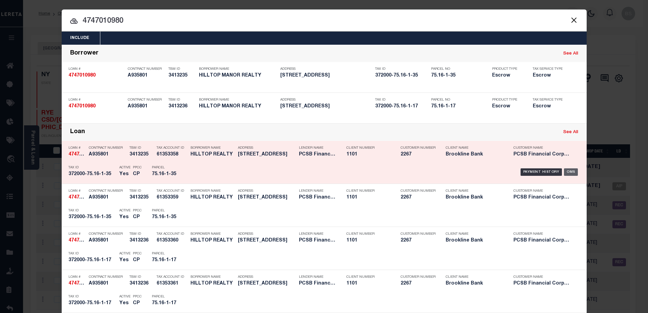
click at [568, 170] on div "OMS" at bounding box center [571, 171] width 14 height 7
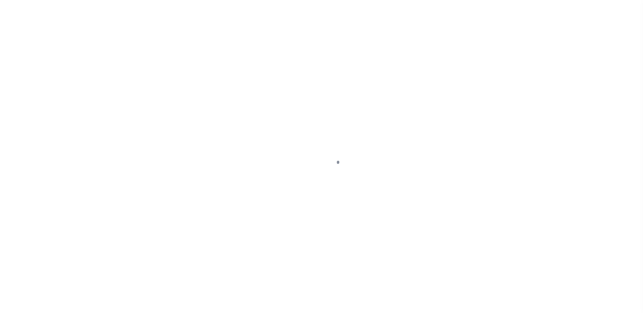
select select "10"
select select "Escrow"
type input "466 ROUTE 6"
type input "75-16-1-35"
type input "MAHOPAC NY 10541"
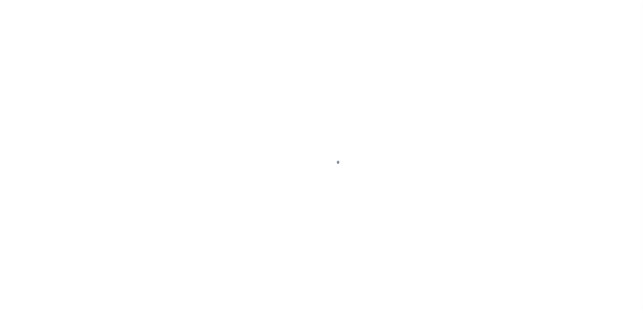
type input "17146"
type input "NY"
select select
select select "59188"
select select "14740"
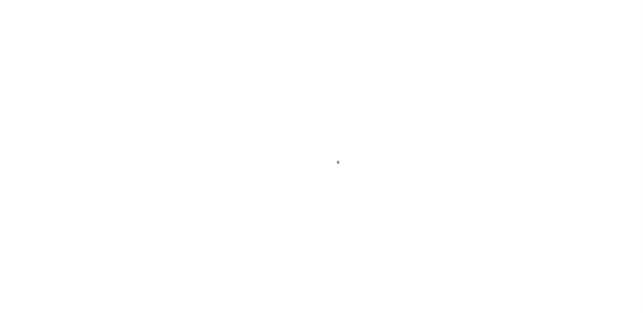
select select
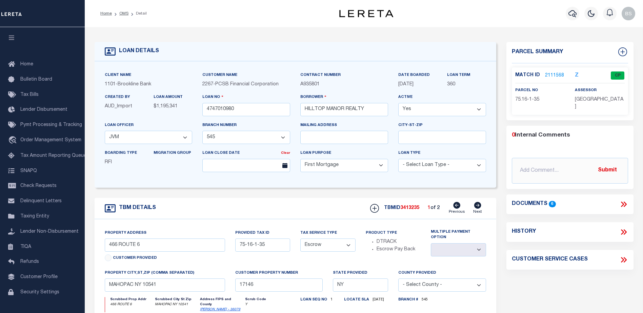
click at [548, 76] on link "2111568" at bounding box center [554, 75] width 19 height 7
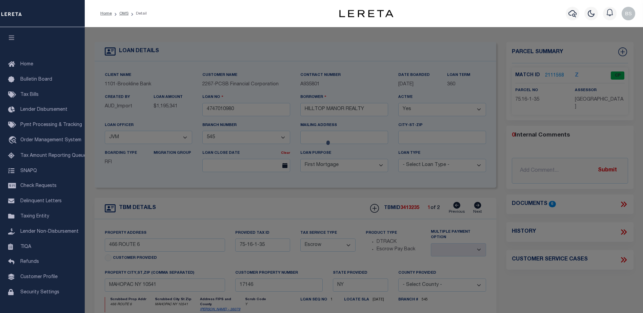
checkbox input "false"
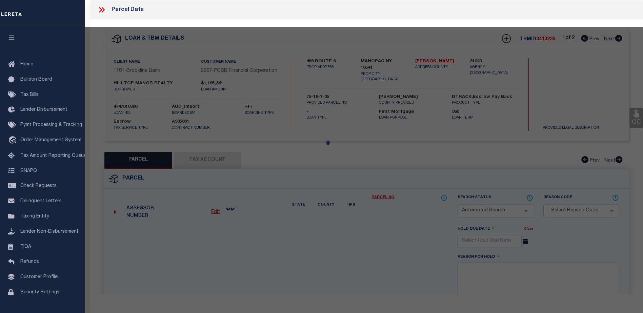
select select "CP"
type input "Hilltop Manor Realty Corp"
select select
type input "466 Rt 6"
type input "MAHOPAC NY 10541"
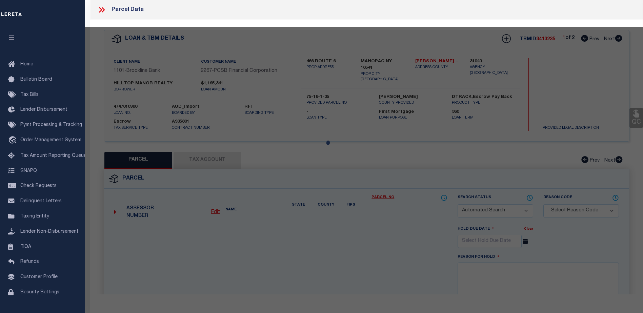
type textarea "Total Acreage/Size: 3.16"
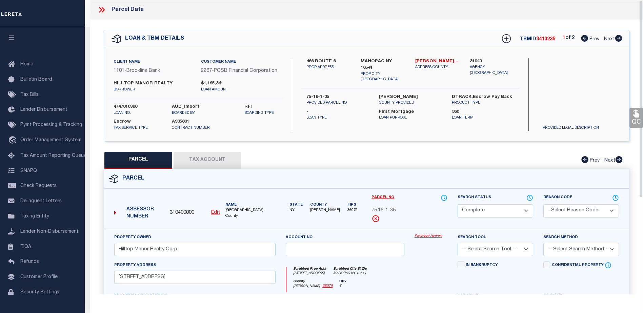
click at [416, 240] on link "Payment History" at bounding box center [430, 237] width 33 height 6
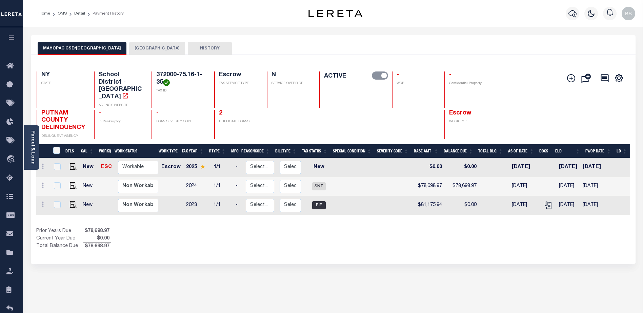
click at [151, 44] on button "[GEOGRAPHIC_DATA]" at bounding box center [157, 48] width 56 height 13
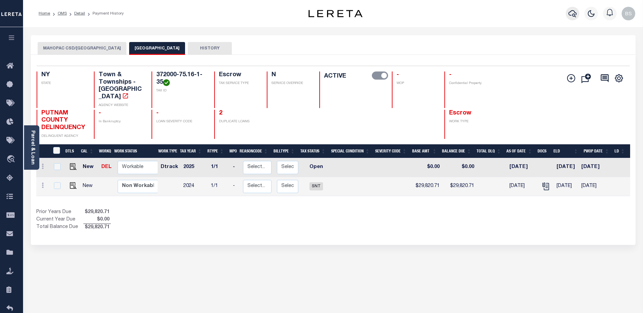
click at [570, 10] on icon "button" at bounding box center [572, 13] width 8 height 8
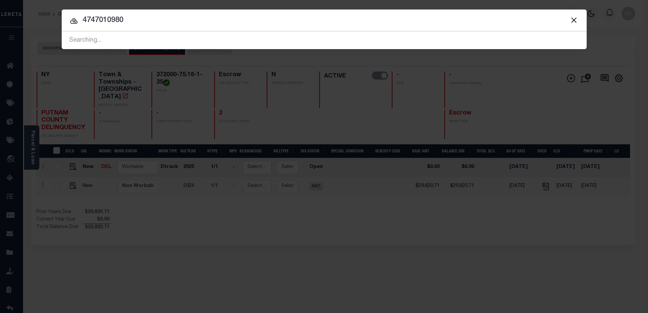
type input "4747010980"
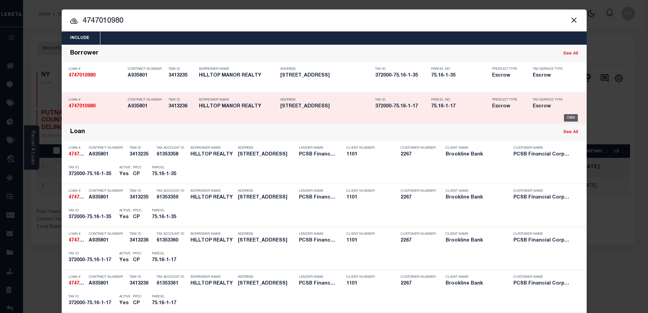
click at [569, 118] on div "OMS" at bounding box center [571, 117] width 14 height 7
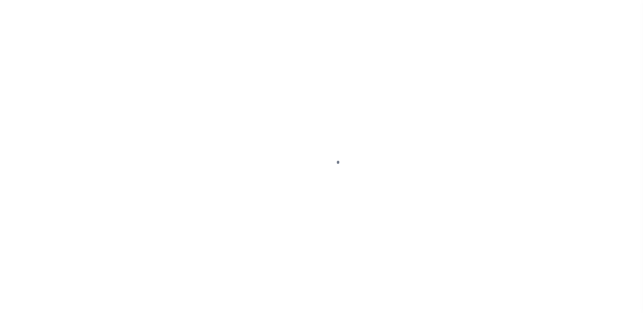
select select "10"
select select "Escrow"
type input "461 ROUTE 6"
type input "75-16-1-17"
type input "MAHOPAC NY 10541"
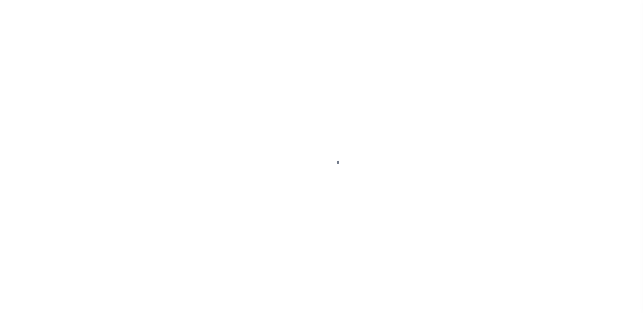
type input "17143"
type input "NY"
select select
select select "59188"
select select "14740"
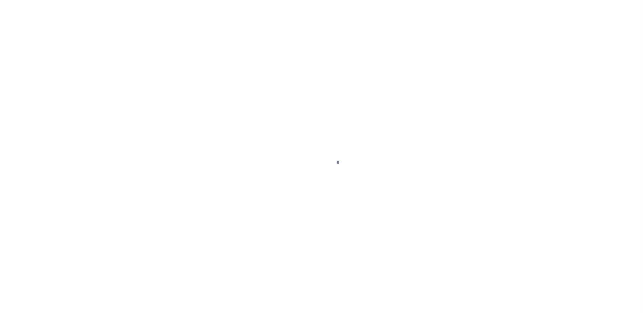
select select
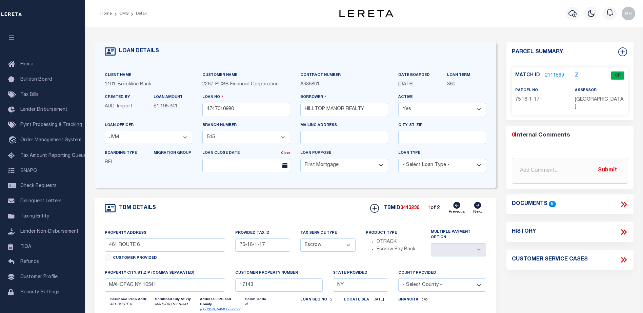
click at [553, 76] on link "2111569" at bounding box center [554, 75] width 19 height 7
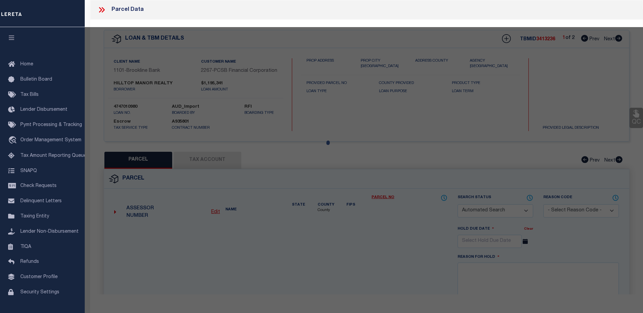
checkbox input "false"
select select "CP"
type input "Hilltop Manor Realty Corp"
select select
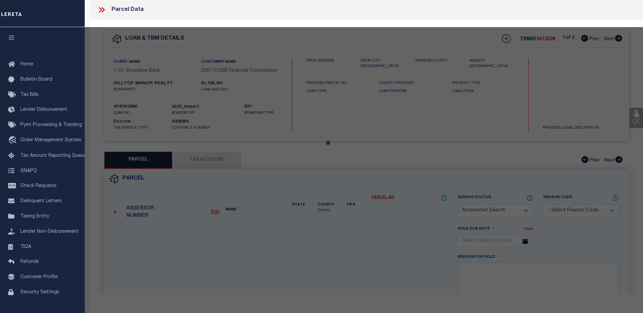
type input "461 Rt 6"
type input "MAHOPAC NY 10541"
type textarea "Total Acreage/Size: 1.01"
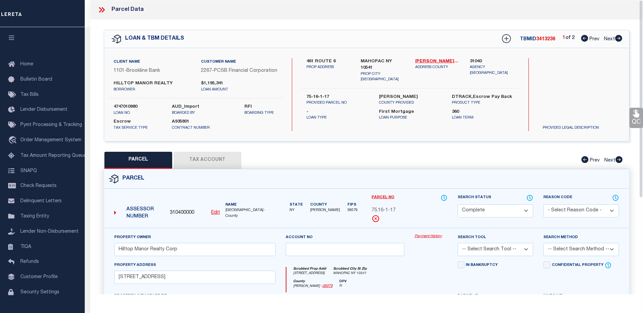
click at [433, 240] on link "Payment History" at bounding box center [430, 237] width 33 height 6
click at [616, 163] on icon at bounding box center [618, 159] width 7 height 7
click at [619, 163] on icon at bounding box center [618, 159] width 7 height 7
click at [622, 163] on icon at bounding box center [618, 159] width 7 height 7
click at [583, 163] on icon at bounding box center [584, 159] width 7 height 7
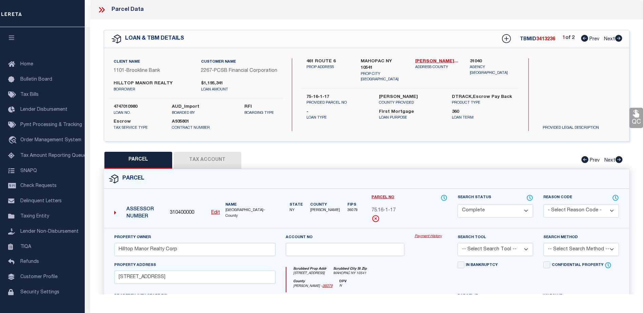
click at [583, 163] on icon at bounding box center [584, 159] width 7 height 7
click at [621, 163] on icon at bounding box center [618, 159] width 7 height 7
click at [426, 240] on link "Payment History" at bounding box center [430, 237] width 33 height 6
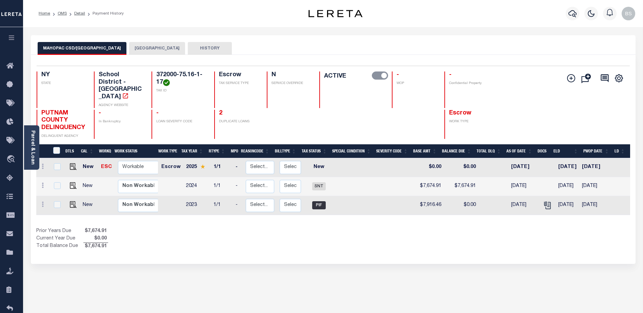
click at [152, 49] on button "[GEOGRAPHIC_DATA]" at bounding box center [157, 48] width 56 height 13
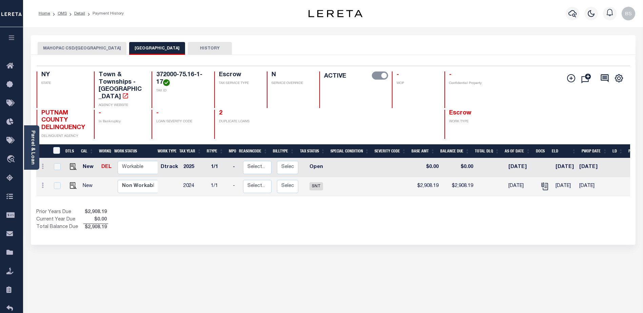
click at [62, 47] on button "MAHOPAC CSD/[GEOGRAPHIC_DATA]" at bounding box center [82, 48] width 89 height 13
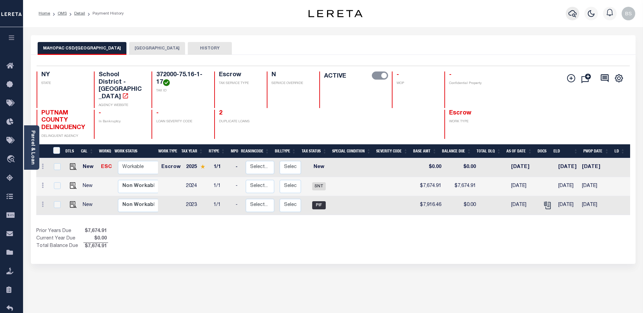
click at [572, 11] on icon "button" at bounding box center [572, 13] width 8 height 7
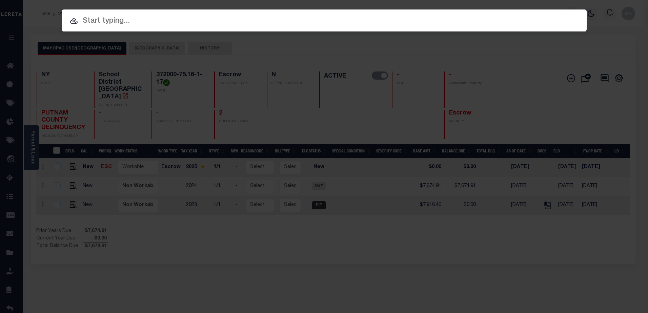
click at [141, 20] on input "text" at bounding box center [324, 21] width 525 height 12
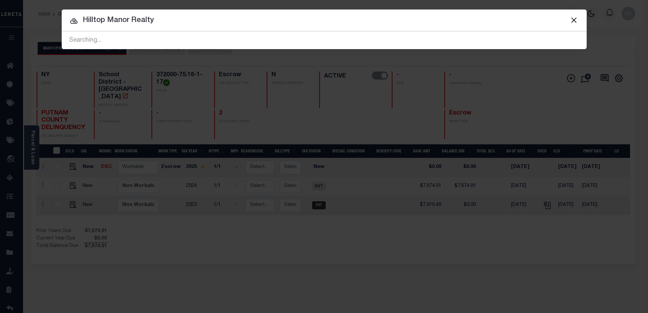
type input "Hilltop Manor Realty"
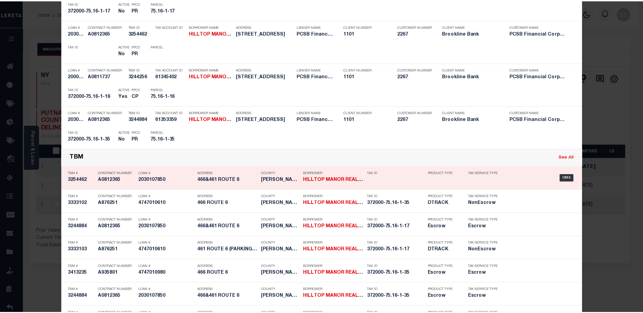
scroll to position [237, 0]
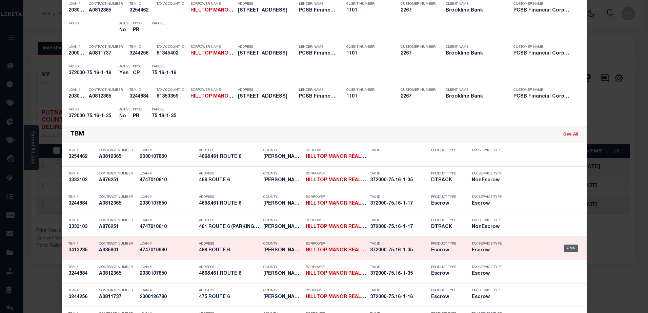
click at [571, 248] on div "OMS" at bounding box center [571, 248] width 14 height 7
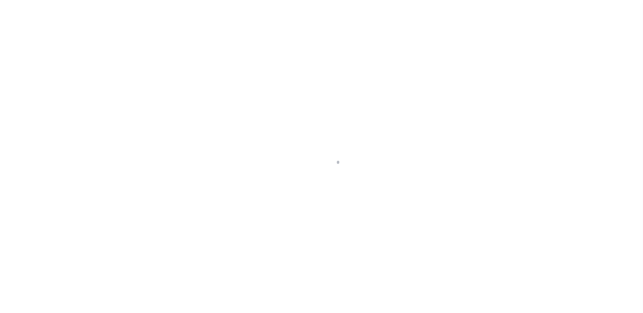
select select "59188"
select select "14740"
select select "10"
select select "Escrow"
type input "466 ROUTE 6"
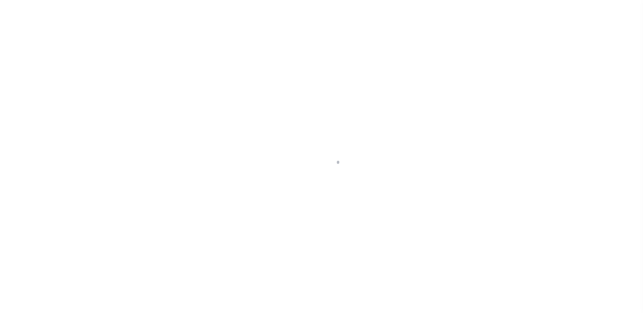
type input "75-16-1-35"
type input "MAHOPAC NY 10541"
type input "17146"
type input "NY"
select select
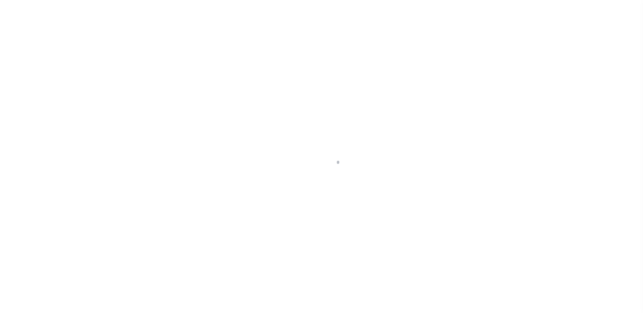
select select
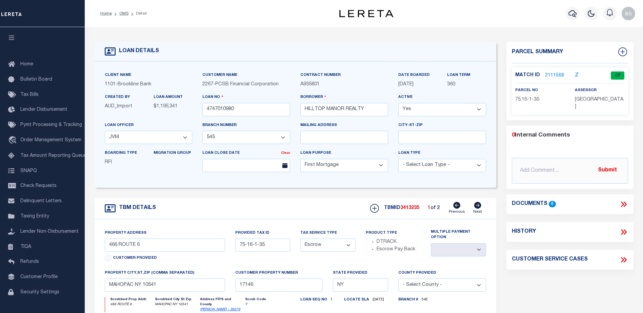
click at [550, 72] on link "2111568" at bounding box center [554, 75] width 19 height 7
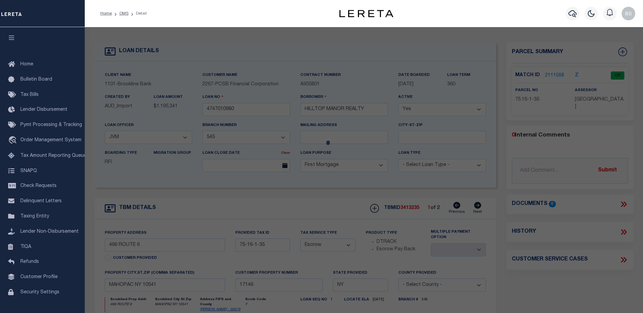
checkbox input "false"
select select "CP"
type input "Hilltop Manor Realty Corp"
select select
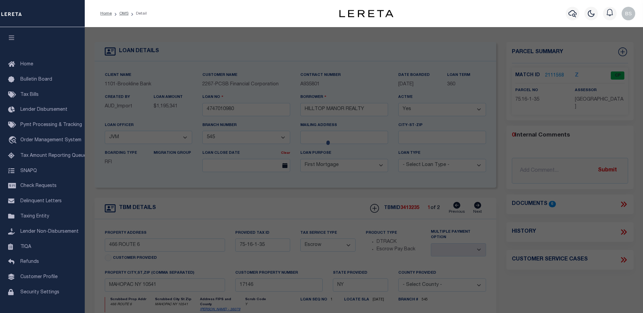
type input "[STREET_ADDRESS]"
type input "MAHOPAC NY 10541"
type textarea "Total Acreage/Size: 3.16"
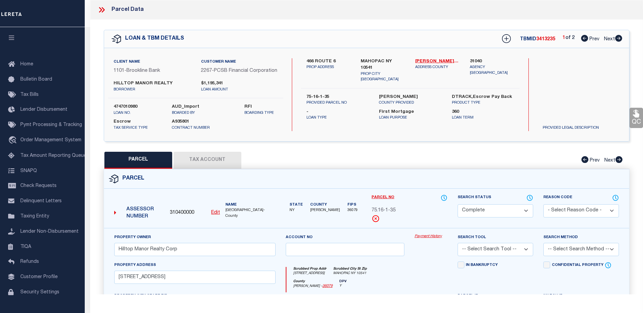
click at [431, 240] on link "Payment History" at bounding box center [430, 237] width 33 height 6
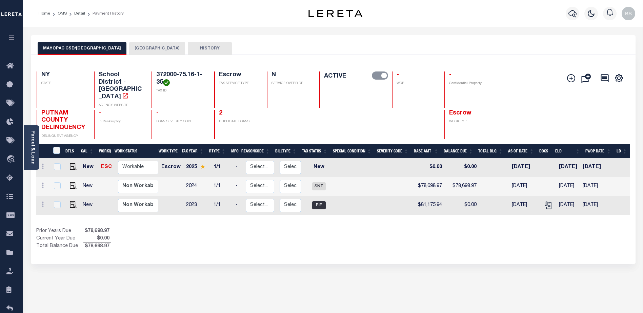
click at [129, 51] on button "[GEOGRAPHIC_DATA]" at bounding box center [157, 48] width 56 height 13
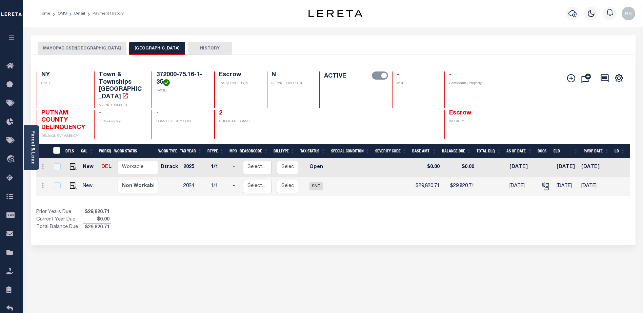
click at [88, 44] on button "MAHOPAC CSD/[GEOGRAPHIC_DATA]" at bounding box center [82, 48] width 89 height 13
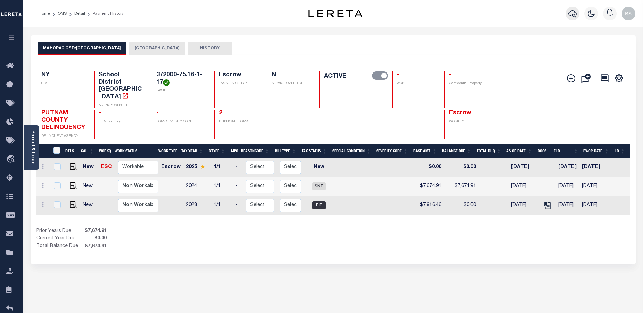
click at [576, 15] on icon "button" at bounding box center [572, 13] width 8 height 8
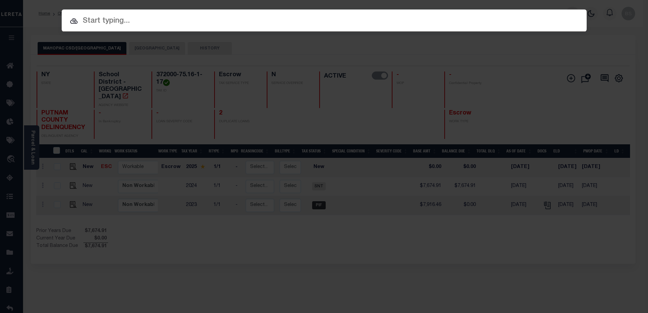
click at [573, 13] on div "Include Loans TBM Customers Borrowers Payments (Lender Non-Disb) Payments (Lend…" at bounding box center [324, 20] width 525 height 22
click at [149, 25] on input "text" at bounding box center [324, 21] width 525 height 12
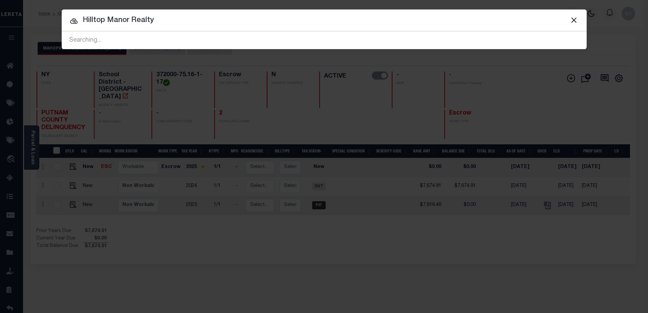
click at [166, 24] on input "Hilltop Manor Realty" at bounding box center [324, 21] width 525 height 12
click at [174, 20] on input "Hilltop Manor Realty" at bounding box center [324, 21] width 525 height 12
type input "H"
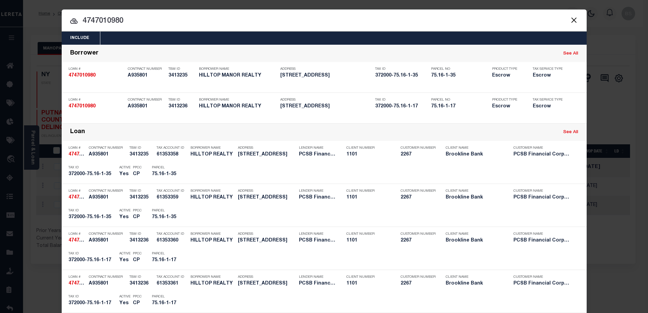
click at [570, 132] on link "See All" at bounding box center [570, 132] width 15 height 4
type input "4747010980"
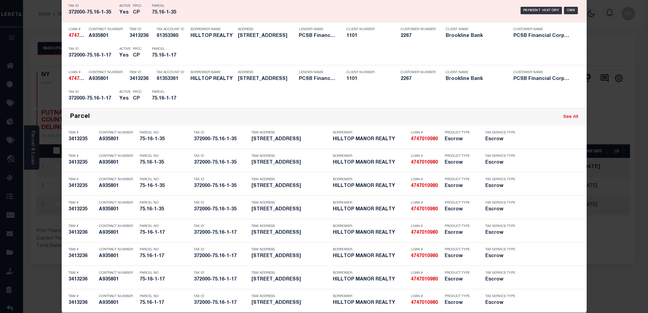
scroll to position [215, 0]
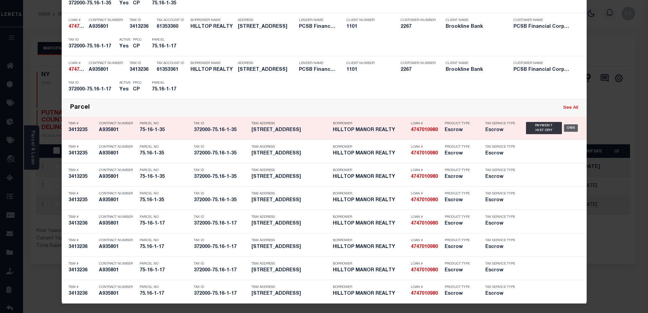
click at [573, 125] on div "OMS" at bounding box center [571, 127] width 14 height 7
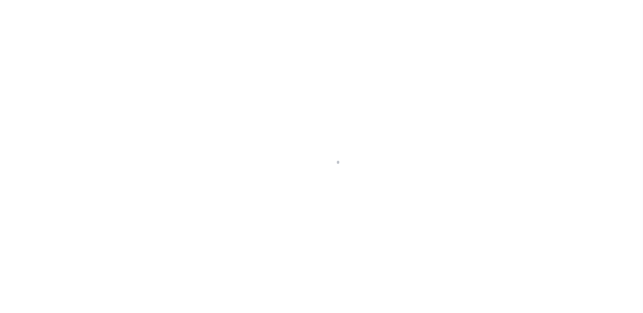
select select "59188"
select select "10"
select select "Escrow"
type input "466 ROUTE 6"
type input "75-16-1-35"
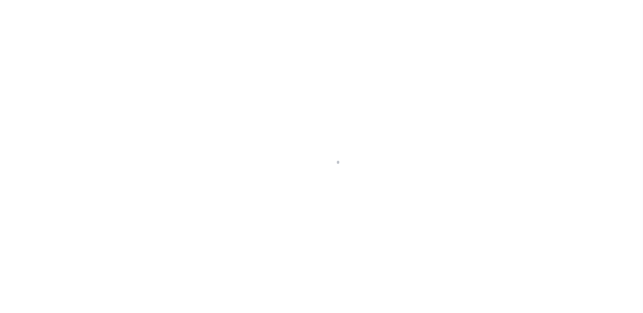
type input "MAHOPAC NY 10541"
type input "17146"
type input "NY"
select select
select select "14740"
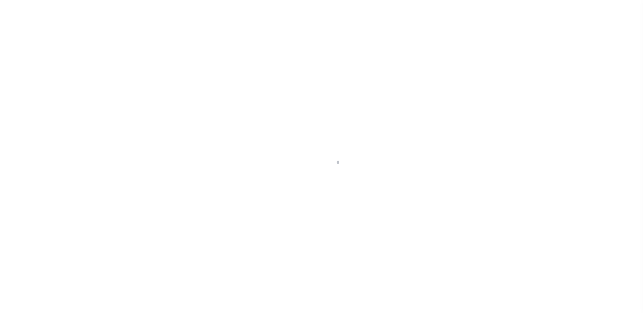
select select
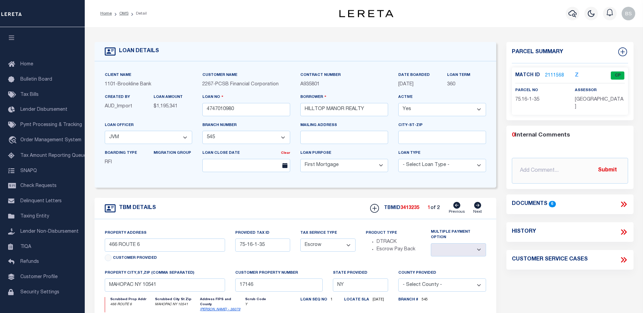
click at [553, 73] on link "2111568" at bounding box center [554, 75] width 19 height 7
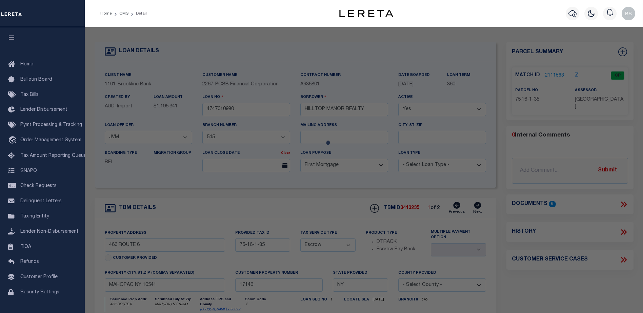
checkbox input "false"
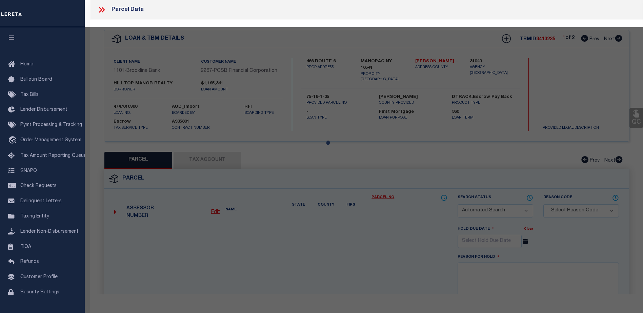
select select "CP"
type input "Hilltop Manor Realty Corp"
select select
type input "466 Rt 6"
type input "MAHOPAC NY 10541"
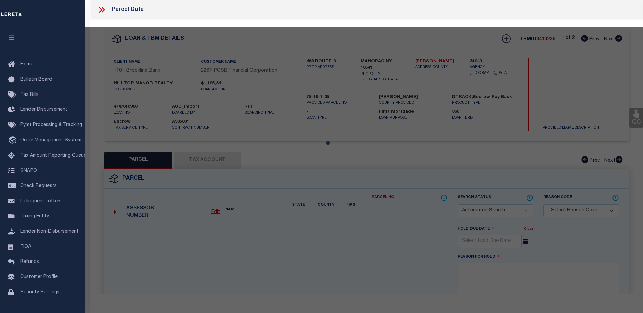
type textarea "Total Acreage/Size: 3.16"
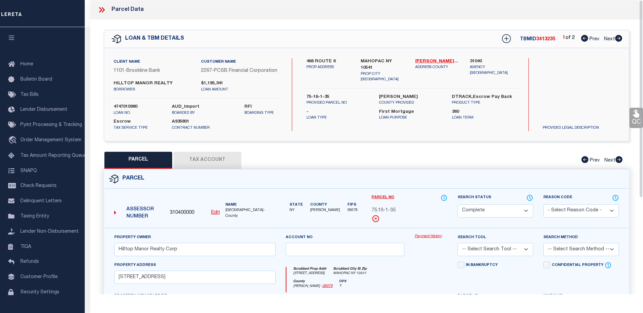
click at [426, 240] on link "Payment History" at bounding box center [430, 237] width 33 height 6
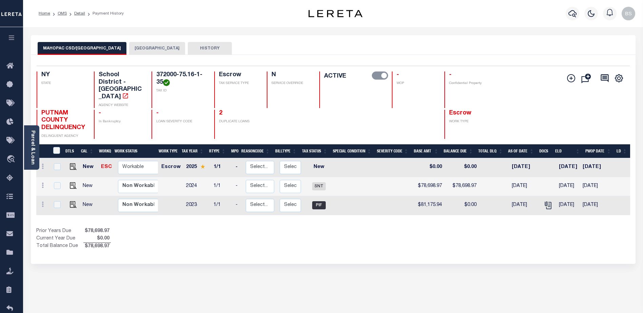
click at [144, 50] on button "[GEOGRAPHIC_DATA]" at bounding box center [157, 48] width 56 height 13
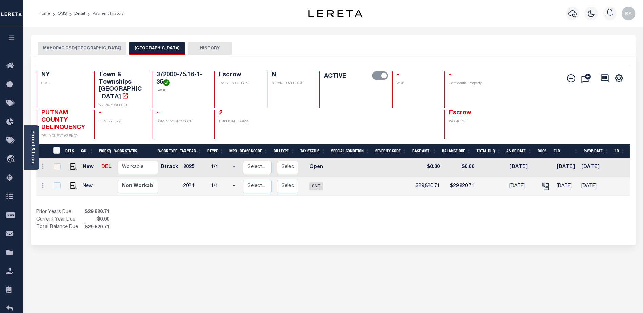
click at [76, 49] on button "MAHOPAC CSD/[GEOGRAPHIC_DATA]" at bounding box center [82, 48] width 89 height 13
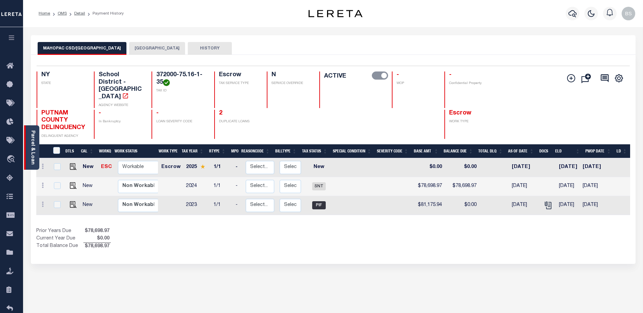
click at [29, 127] on div "Parcel & Loan" at bounding box center [31, 147] width 15 height 44
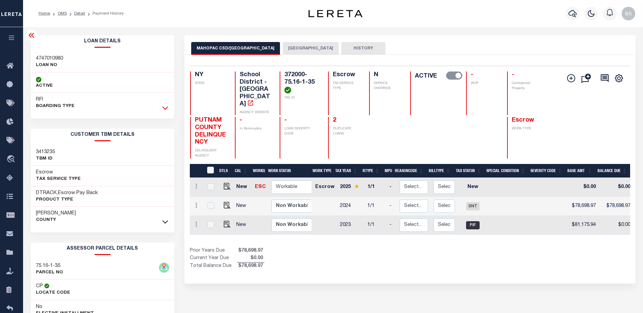
click at [166, 110] on icon at bounding box center [165, 108] width 6 height 3
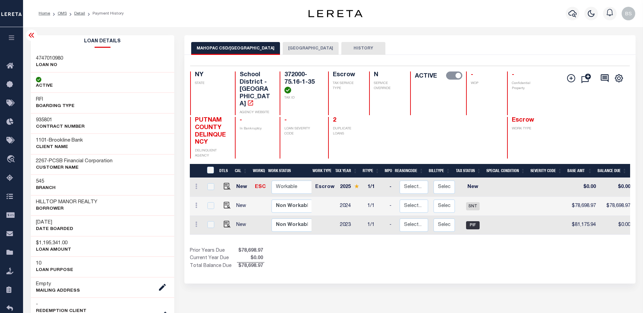
click at [299, 46] on button "[GEOGRAPHIC_DATA]" at bounding box center [311, 48] width 56 height 13
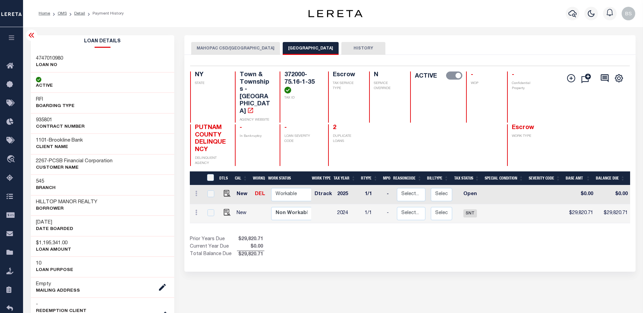
click at [237, 48] on button "MAHOPAC CSD/[GEOGRAPHIC_DATA]" at bounding box center [235, 48] width 89 height 13
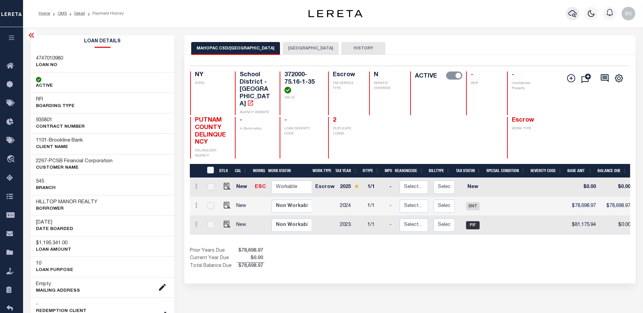
click at [573, 14] on icon "button" at bounding box center [572, 13] width 8 height 8
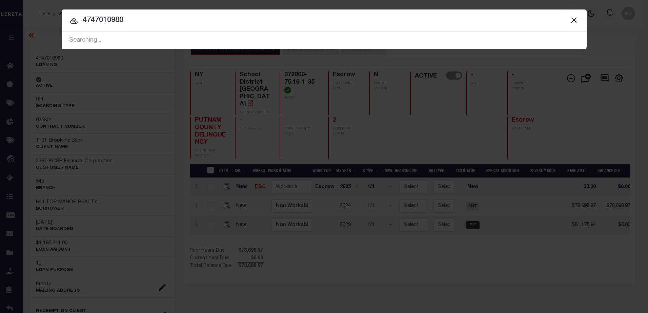
type input "4747010980"
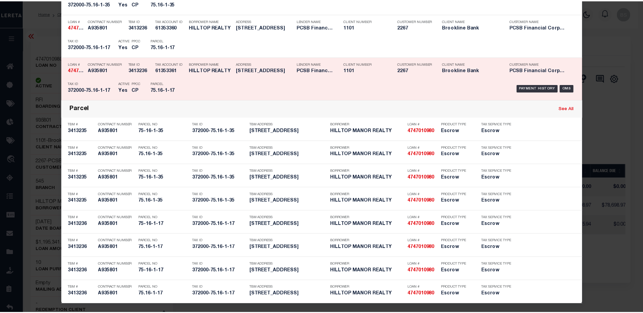
scroll to position [215, 0]
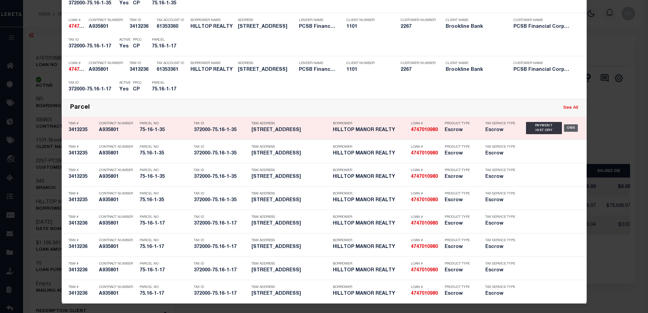
click at [567, 129] on div "OMS" at bounding box center [571, 127] width 14 height 7
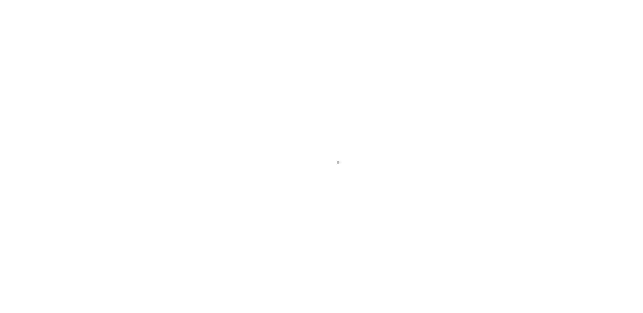
select select "59188"
select select "14740"
select select "10"
select select "Escrow"
type input "466 ROUTE 6"
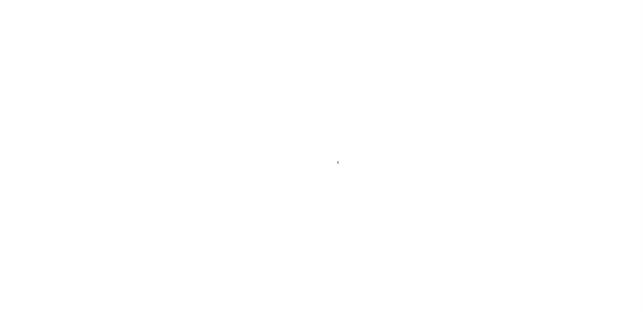
type input "75-16-1-35"
type input "MAHOPAC NY 10541"
type input "17146"
type input "NY"
select select
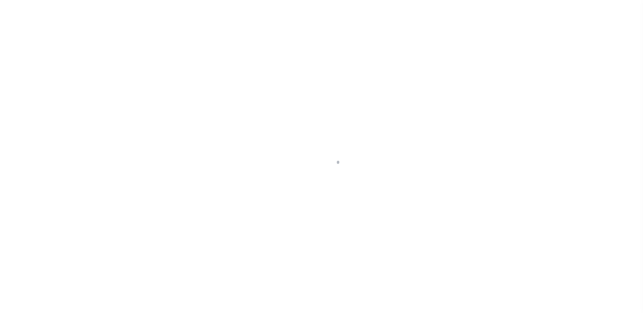
select select
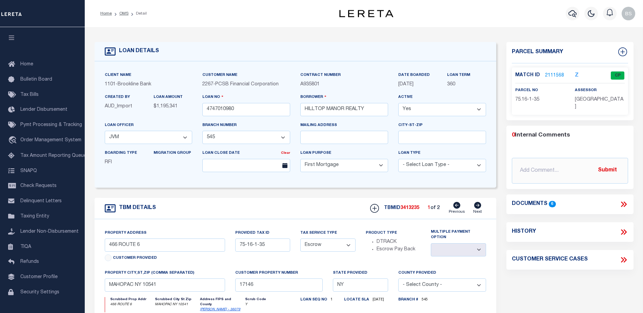
click at [555, 74] on link "2111568" at bounding box center [554, 75] width 19 height 7
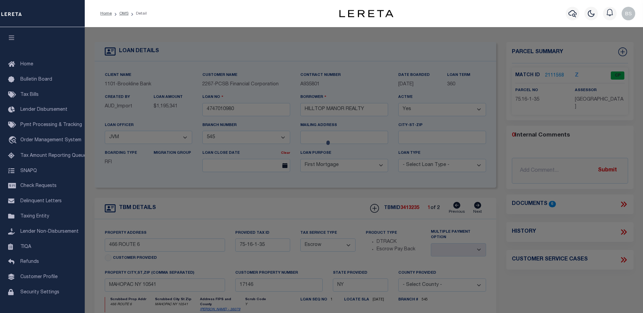
checkbox input "false"
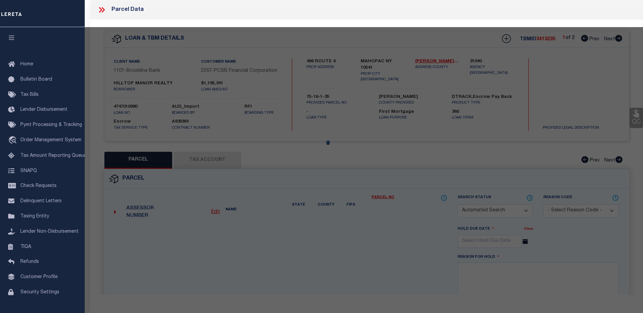
select select "CP"
type input "Hilltop Manor Realty Corp"
select select
type input "[STREET_ADDRESS]"
type input "MAHOPAC NY 10541"
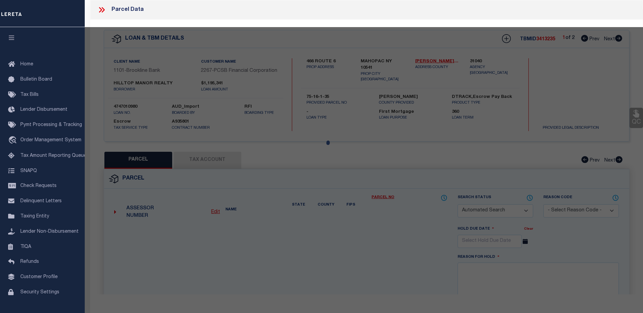
type textarea "Total Acreage/Size: 3.16"
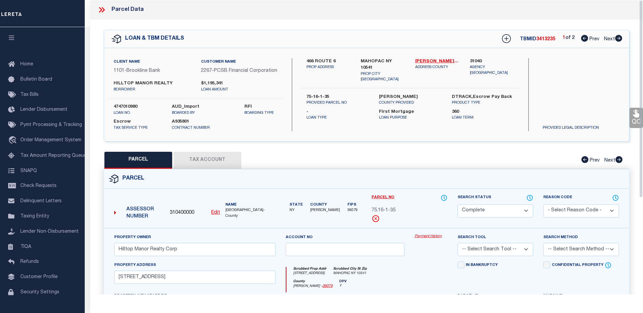
click at [427, 240] on link "Payment History" at bounding box center [430, 237] width 33 height 6
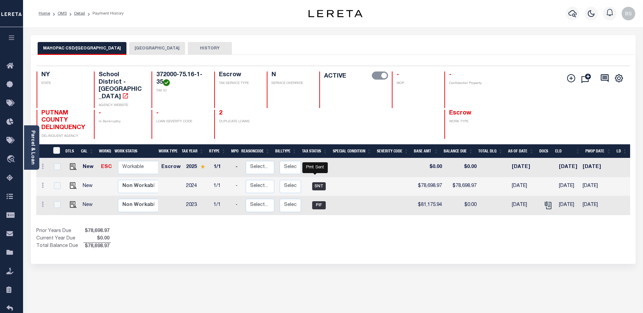
click at [314, 182] on span "SNT" at bounding box center [319, 186] width 14 height 8
checkbox input "true"
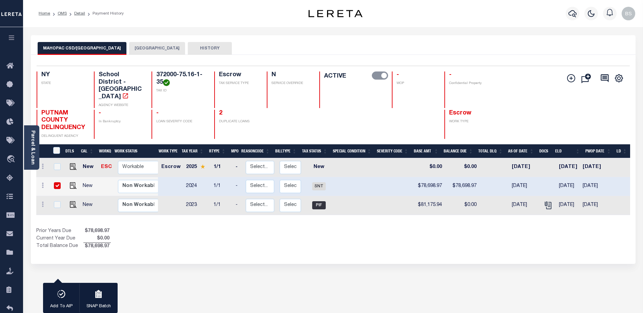
drag, startPoint x: 56, startPoint y: 182, endPoint x: 112, endPoint y: 196, distance: 57.6
click at [56, 182] on input "checkbox" at bounding box center [57, 185] width 7 height 7
checkbox input "false"
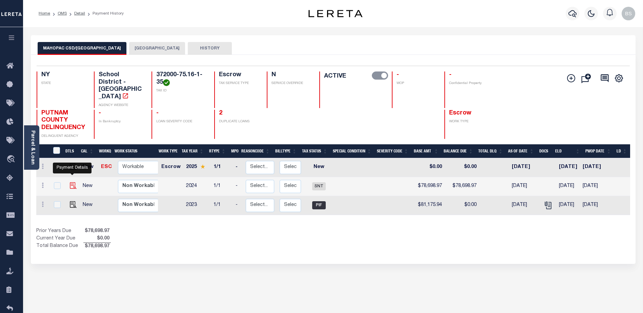
click at [73, 182] on img "" at bounding box center [73, 185] width 7 height 7
checkbox input "true"
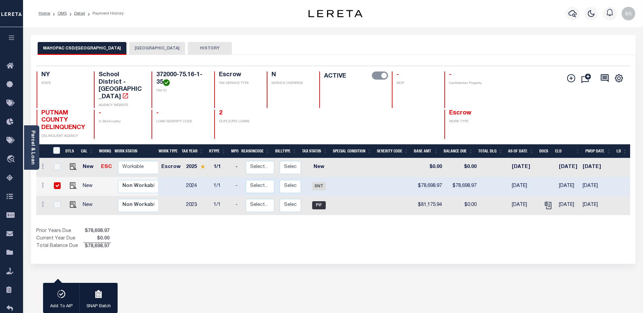
click at [56, 182] on input "checkbox" at bounding box center [57, 185] width 7 height 7
checkbox input "false"
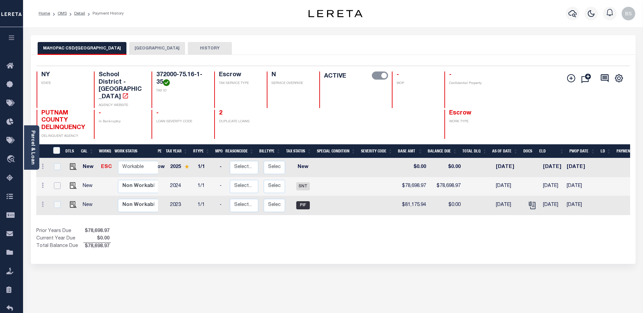
scroll to position [0, 69]
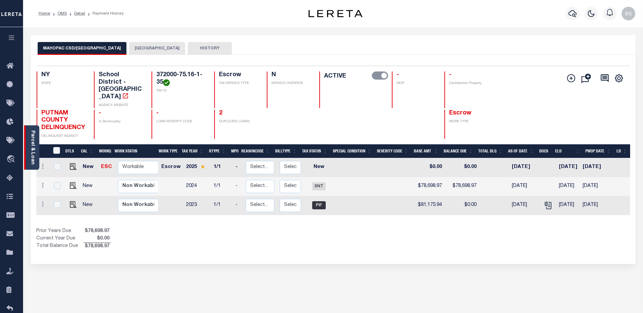
click at [31, 139] on link "Parcel & Loan" at bounding box center [32, 147] width 5 height 34
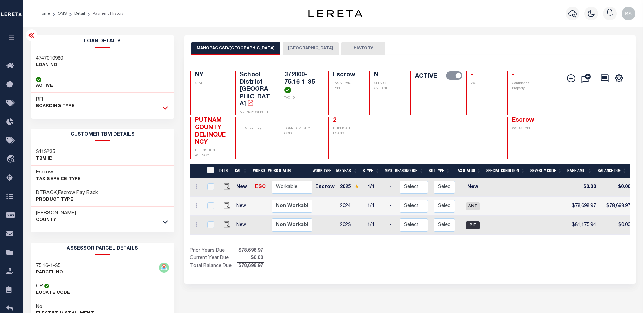
click at [163, 109] on icon at bounding box center [165, 107] width 6 height 7
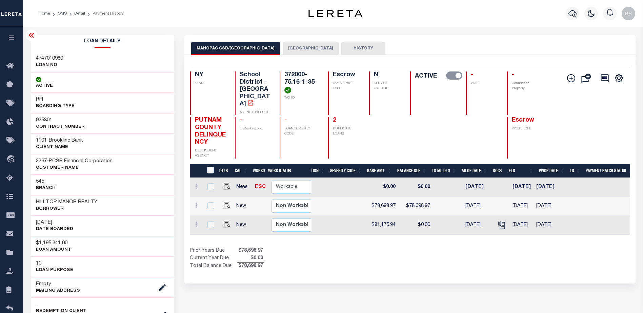
scroll to position [0, 201]
click at [31, 34] on icon at bounding box center [30, 35] width 5 height 5
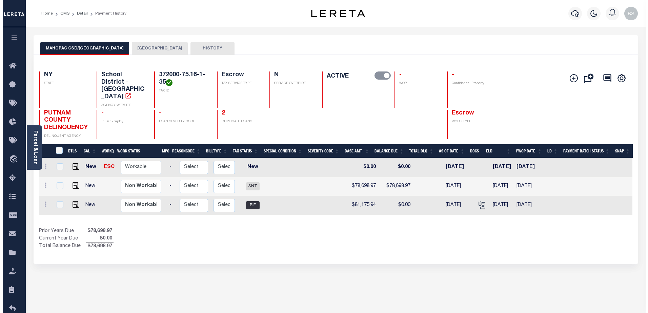
scroll to position [0, 0]
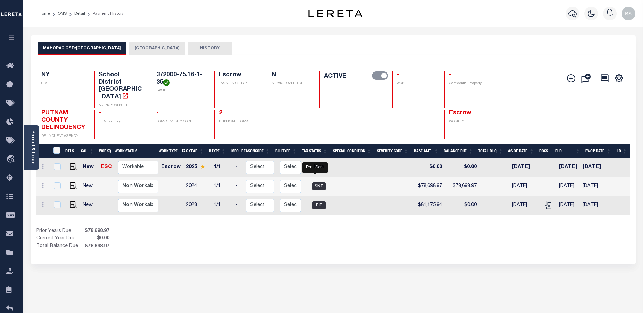
click at [313, 182] on span "SNT" at bounding box center [319, 186] width 14 height 8
checkbox input "true"
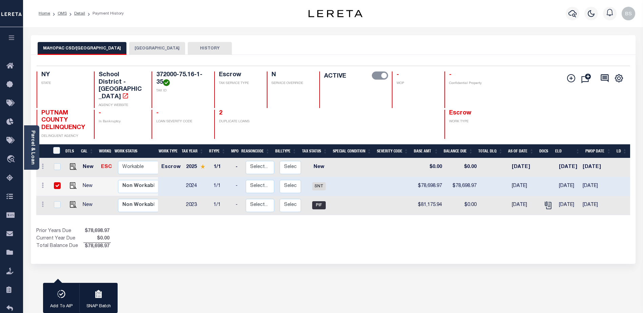
click at [56, 182] on input "checkbox" at bounding box center [57, 185] width 7 height 7
checkbox input "false"
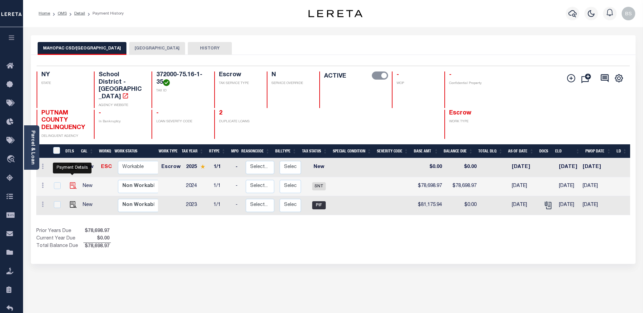
click at [73, 182] on img "" at bounding box center [73, 185] width 7 height 7
checkbox input "true"
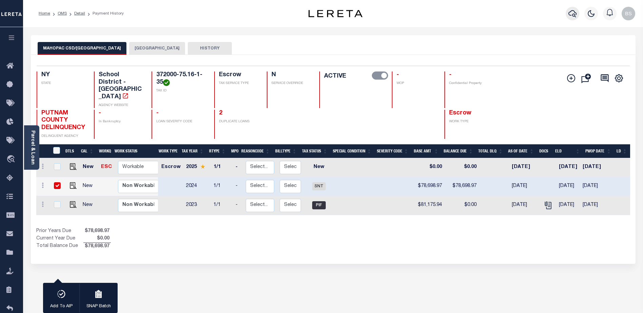
click at [572, 15] on icon "button" at bounding box center [572, 13] width 8 height 8
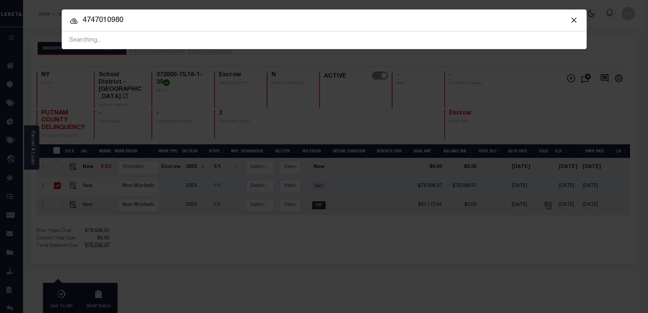
type input "4747010980"
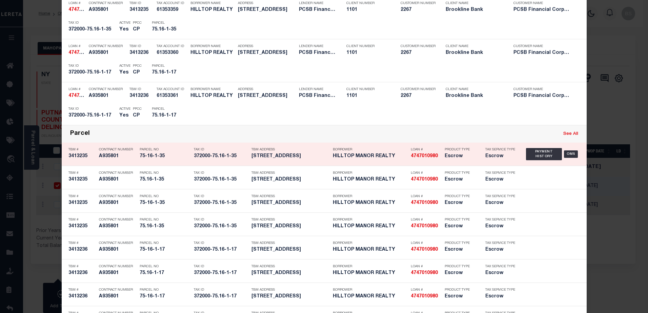
scroll to position [203, 0]
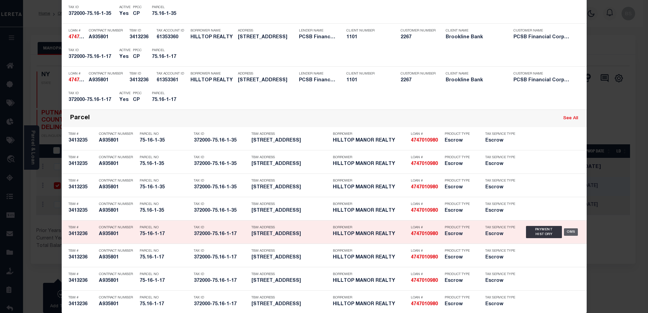
click at [568, 234] on div "OMS" at bounding box center [571, 231] width 14 height 7
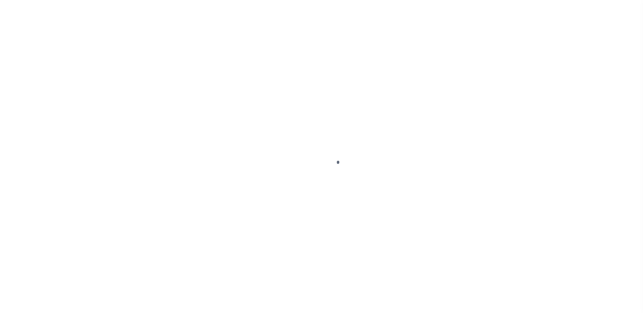
select select "SNT"
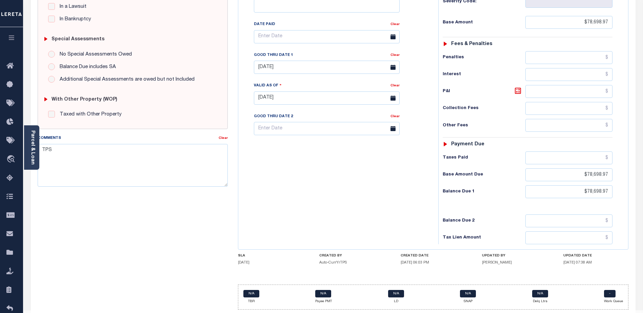
scroll to position [200, 0]
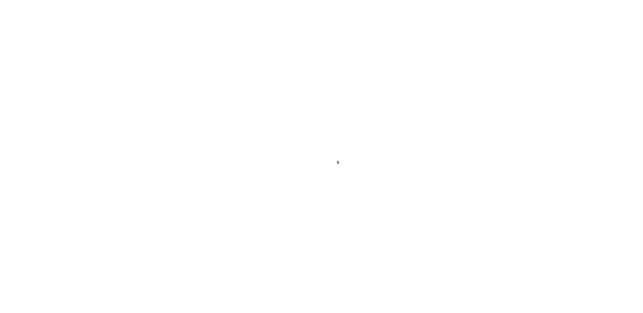
select select "SNT"
select select "10"
select select "Escrow"
type input "461 ROUTE 6"
type input "75-16-1-17"
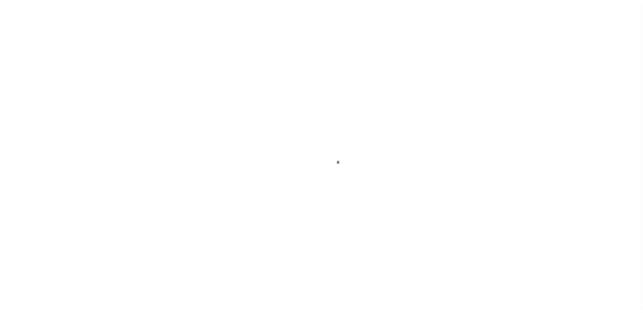
type input "MAHOPAC NY 10541"
type input "17143"
type input "NY"
select select
select select "59188"
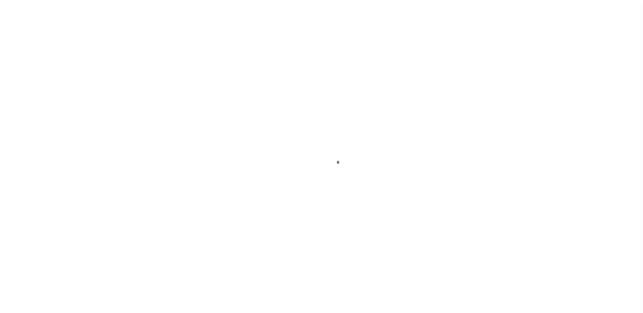
select select "14740"
select select
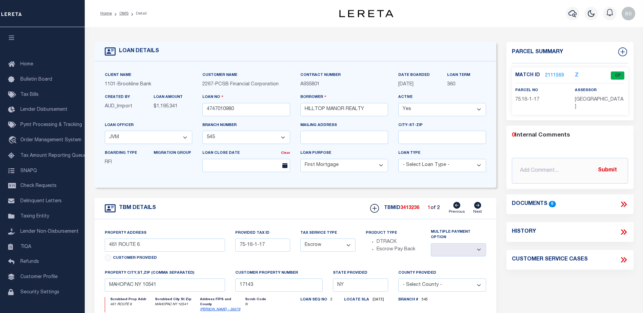
click at [547, 72] on link "2111569" at bounding box center [554, 75] width 19 height 7
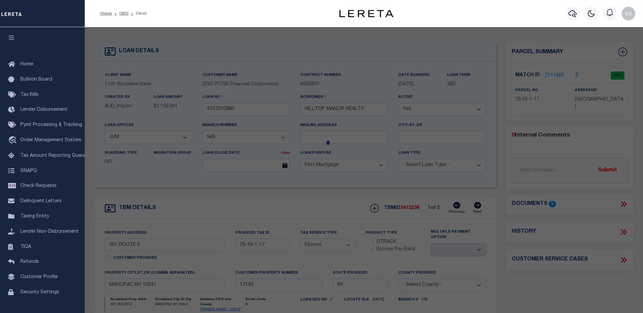
checkbox input "false"
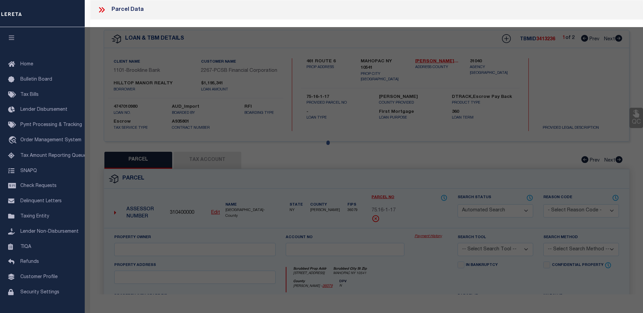
select select "CP"
type input "Hilltop Manor Realty Corp"
select select
type input "[STREET_ADDRESS]"
type input "MAHOPAC NY 10541"
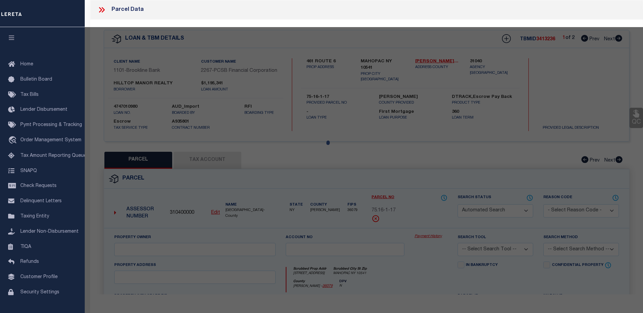
type textarea "Total Acreage/Size: 1.01"
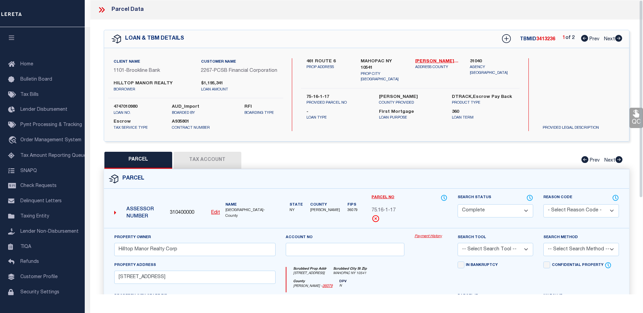
click at [429, 240] on link "Payment History" at bounding box center [430, 237] width 33 height 6
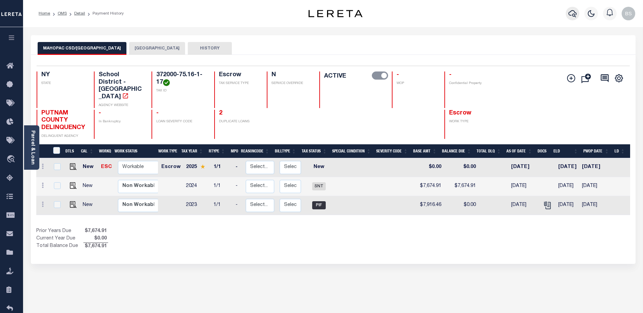
click at [569, 13] on icon "button" at bounding box center [572, 13] width 8 height 8
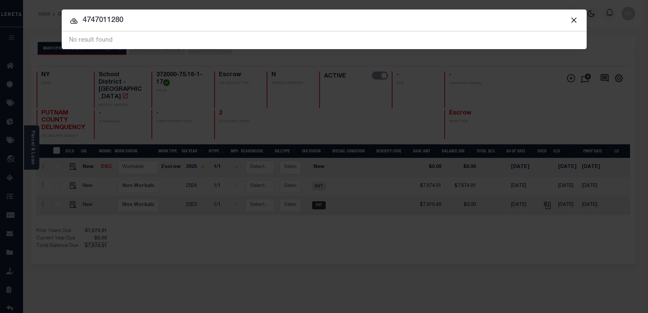
drag, startPoint x: 575, startPoint y: 18, endPoint x: 570, endPoint y: 18, distance: 5.8
click at [575, 18] on button "Close" at bounding box center [574, 20] width 9 height 9
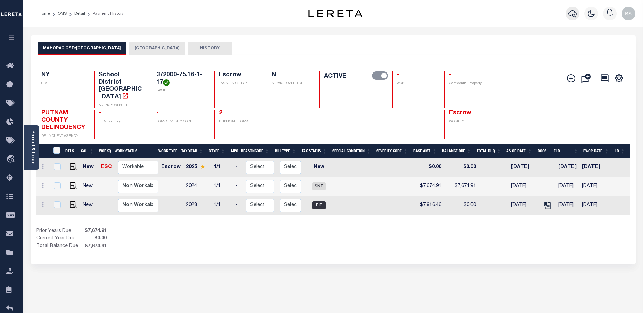
click at [572, 14] on icon "button" at bounding box center [572, 13] width 8 height 8
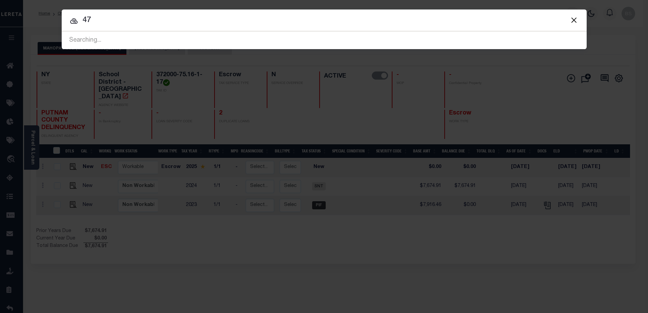
type input "4"
type input "4747010980"
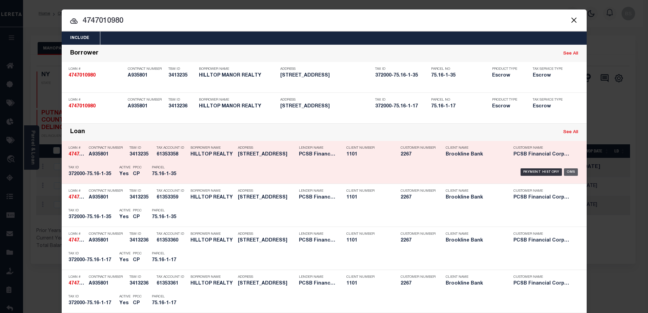
click at [569, 173] on div "OMS" at bounding box center [571, 171] width 14 height 7
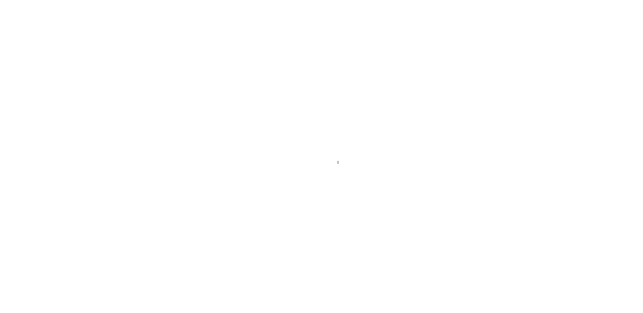
select select "59188"
select select "10"
select select "Escrow"
type input "466 ROUTE 6"
type input "75-16-1-35"
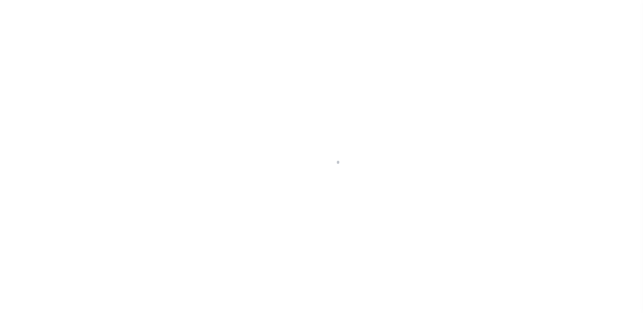
type input "MAHOPAC NY 10541"
type input "17146"
type input "NY"
select select
select select "14740"
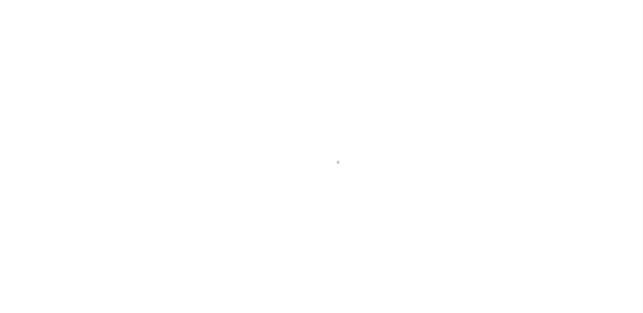
select select
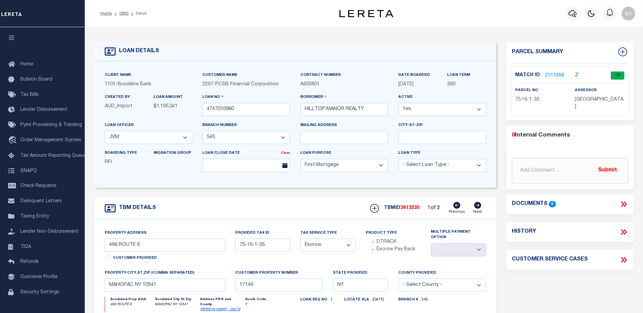
click at [546, 73] on link "2111568" at bounding box center [554, 75] width 19 height 7
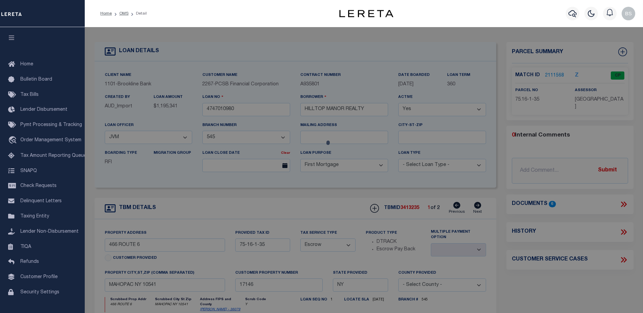
checkbox input "false"
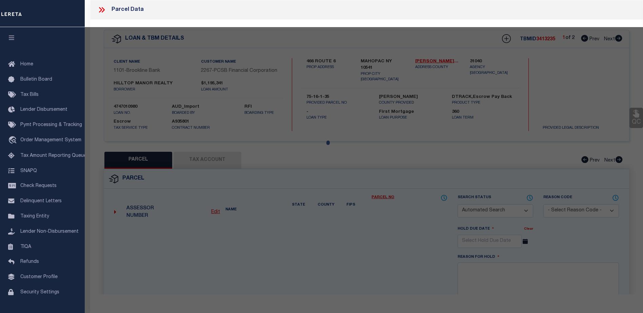
select select "CP"
type input "Hilltop Manor Realty Corp"
select select
type input "[STREET_ADDRESS]"
type input "MAHOPAC NY 10541"
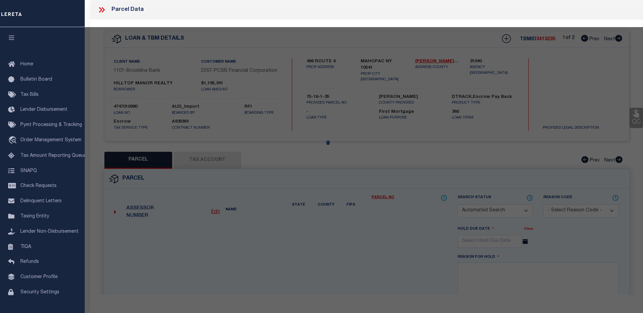
type textarea "Total Acreage/Size: 3.16"
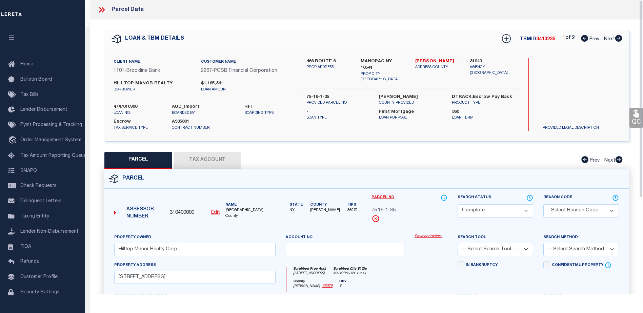
click at [420, 240] on link "Payment History" at bounding box center [430, 237] width 33 height 6
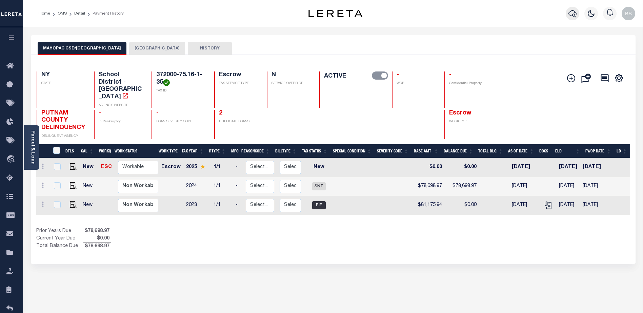
click at [571, 12] on icon "button" at bounding box center [572, 13] width 8 height 8
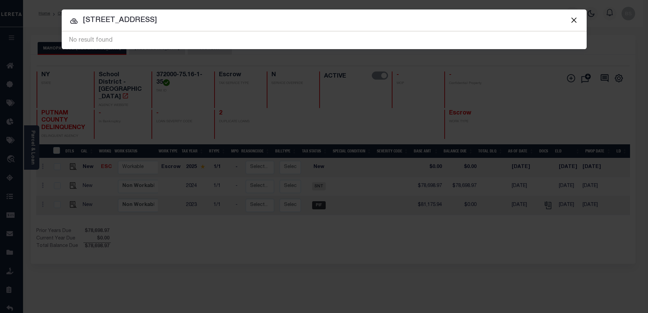
click at [176, 21] on input "[STREET_ADDRESS]" at bounding box center [324, 21] width 525 height 12
type input "6"
type input "4"
type input "0"
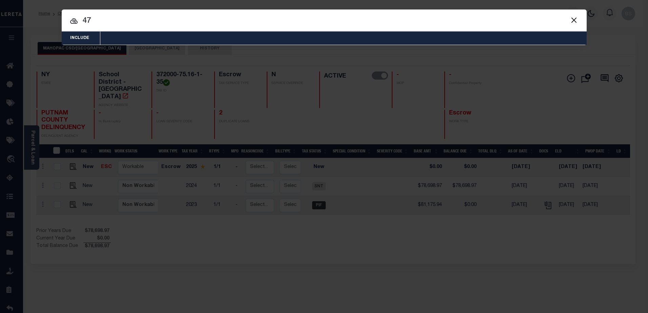
type input "4"
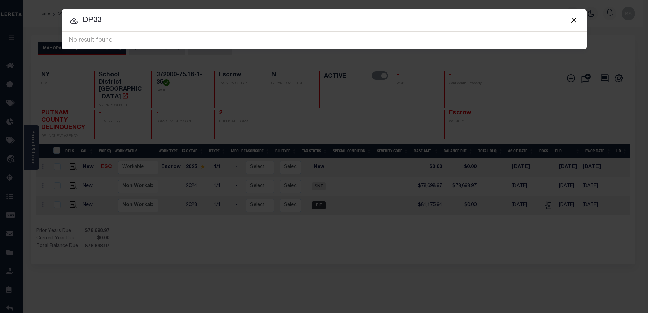
click at [109, 22] on input "DP33" at bounding box center [324, 21] width 525 height 12
type input "D"
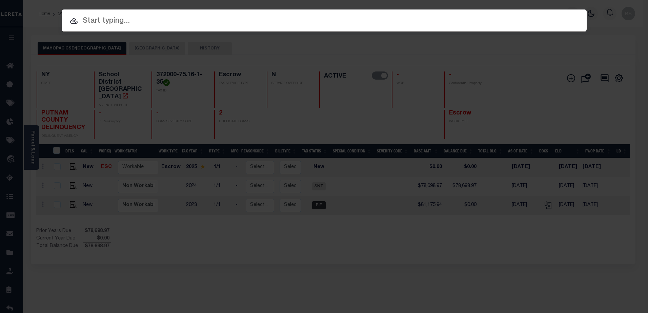
click at [118, 22] on input "text" at bounding box center [324, 21] width 525 height 12
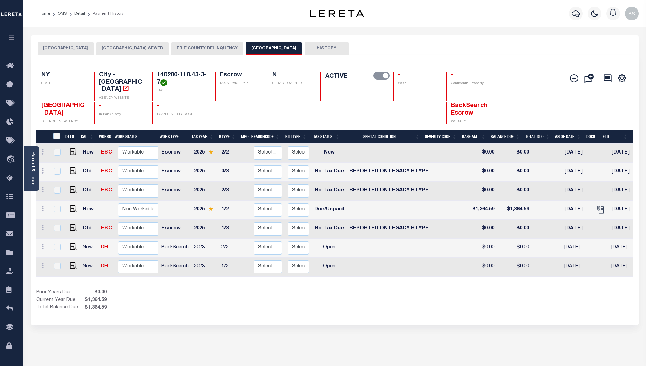
scroll to position [0, 120]
